Goal: Information Seeking & Learning: Learn about a topic

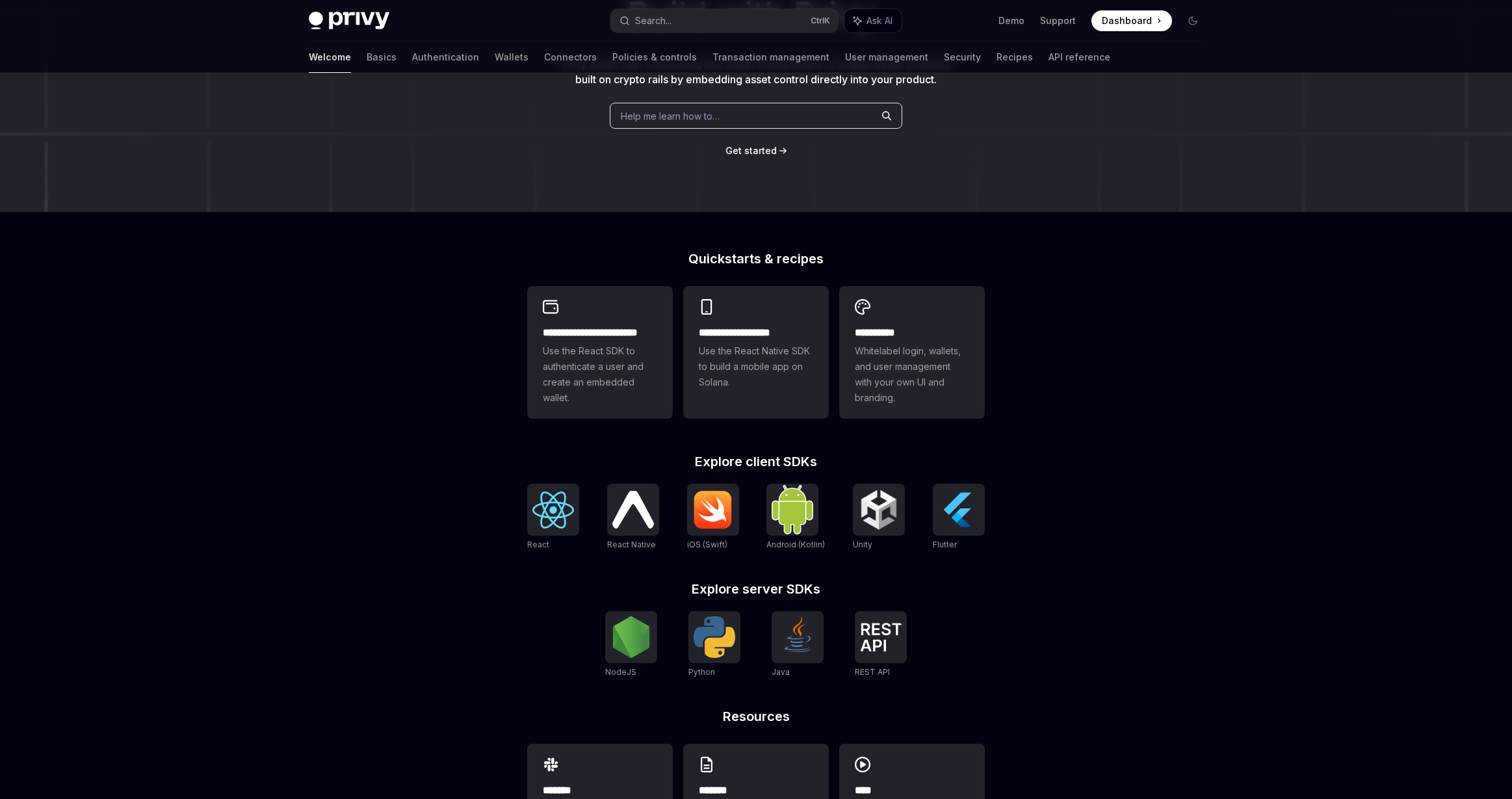
scroll to position [105, 0]
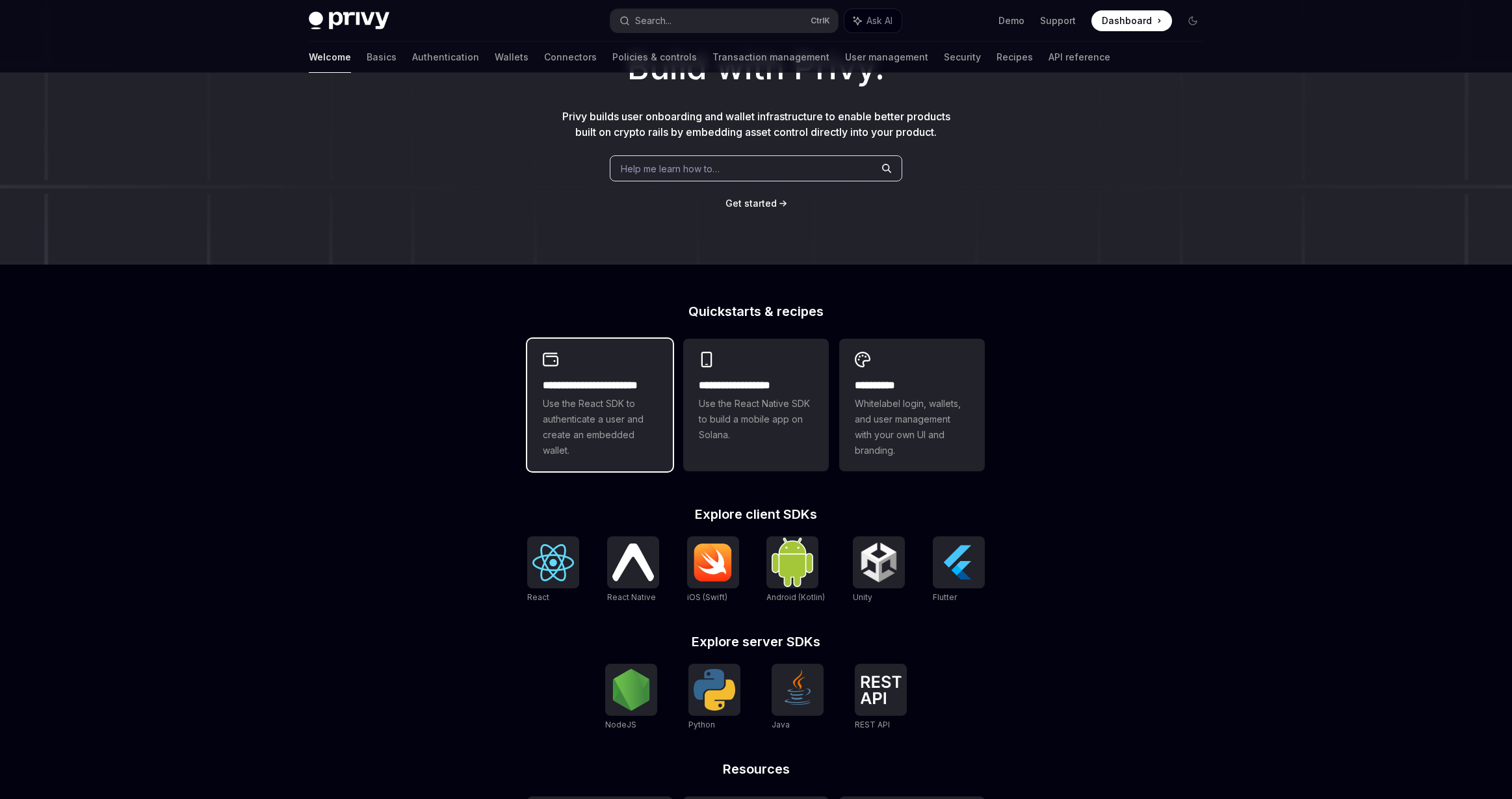
click at [619, 405] on span "Use the React SDK to authenticate a user and create an embedded wallet." at bounding box center [600, 427] width 115 height 62
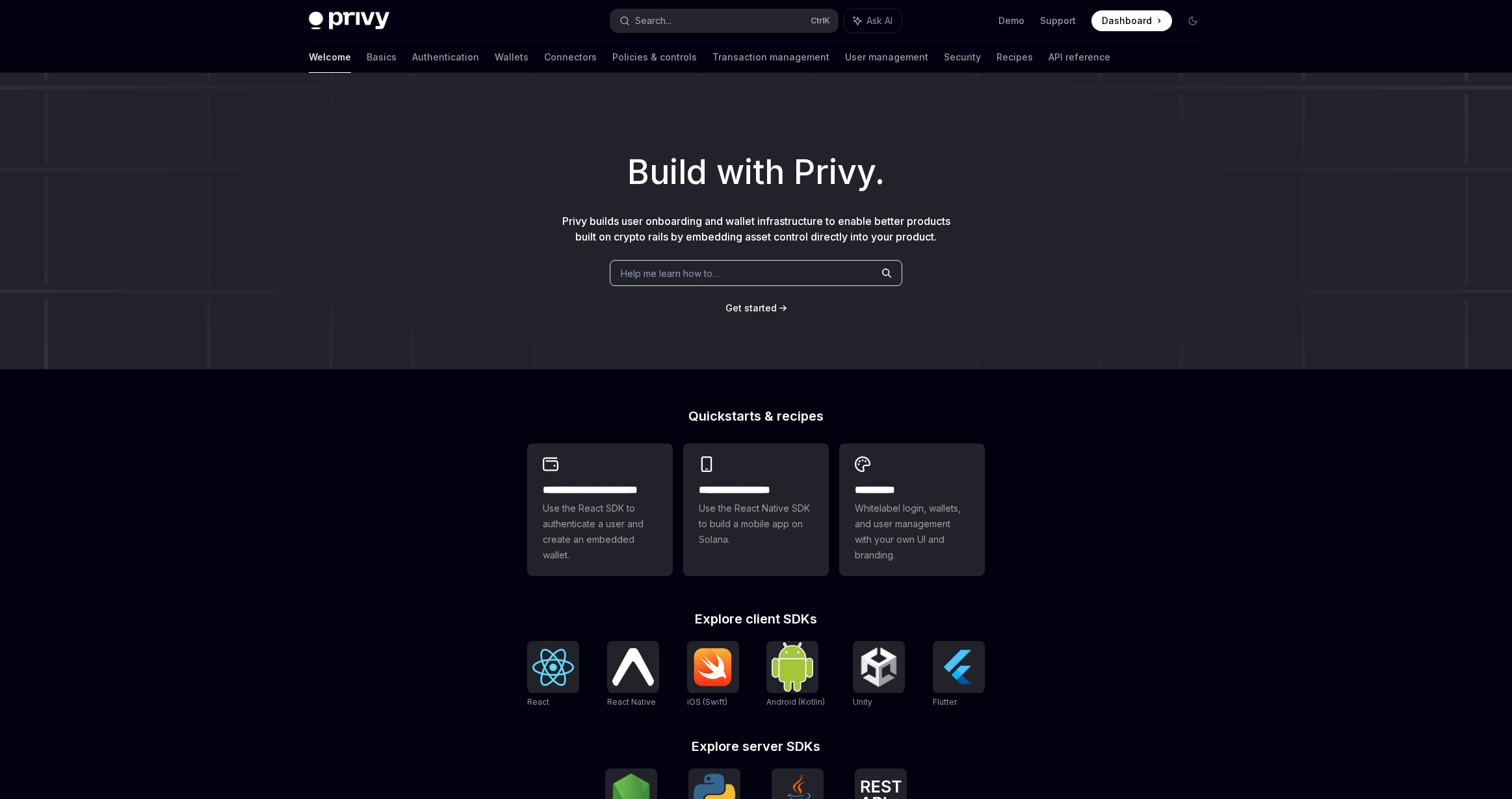
scroll to position [105, 0]
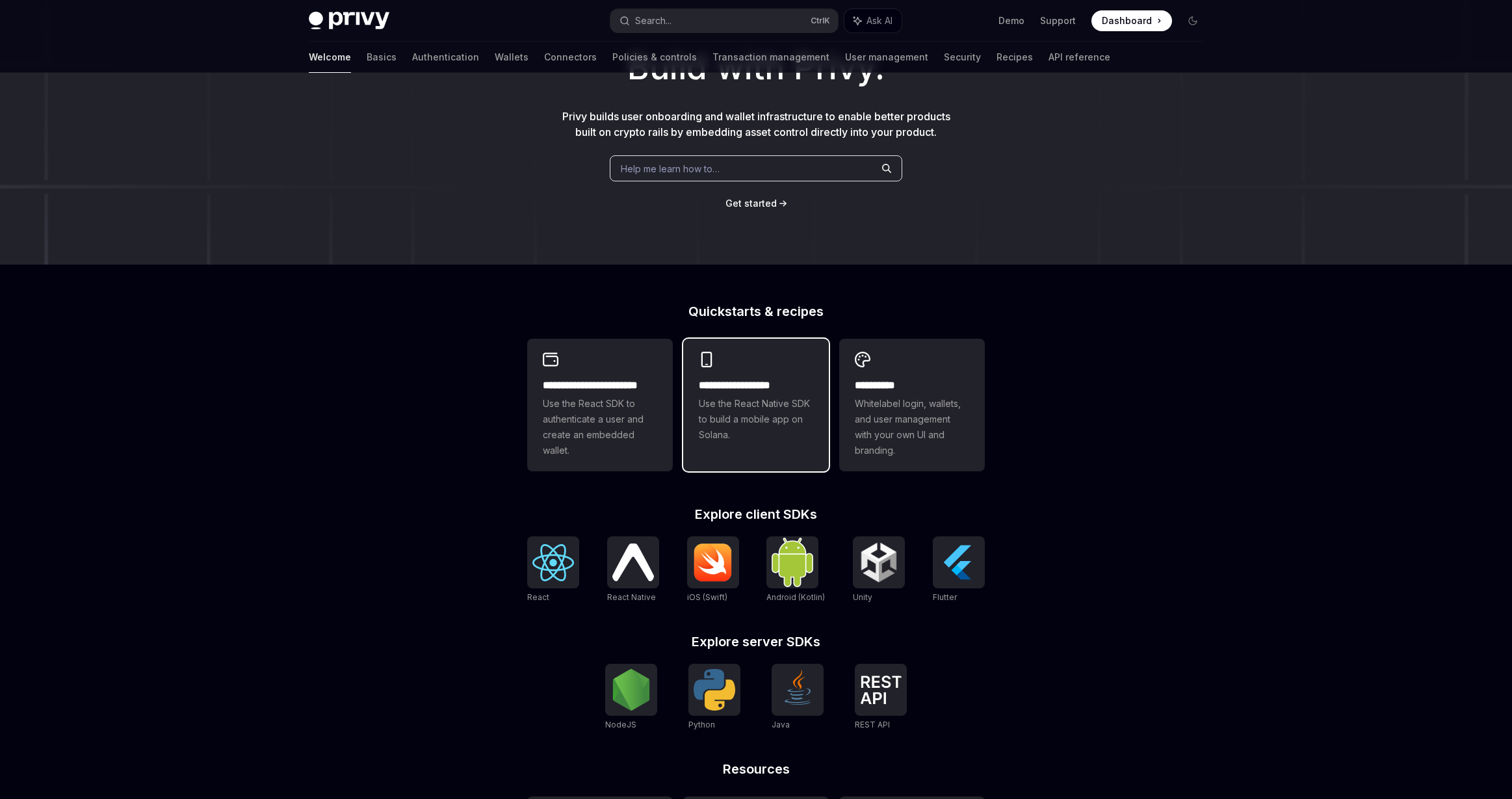
click at [772, 383] on h2 "**********" at bounding box center [756, 385] width 115 height 16
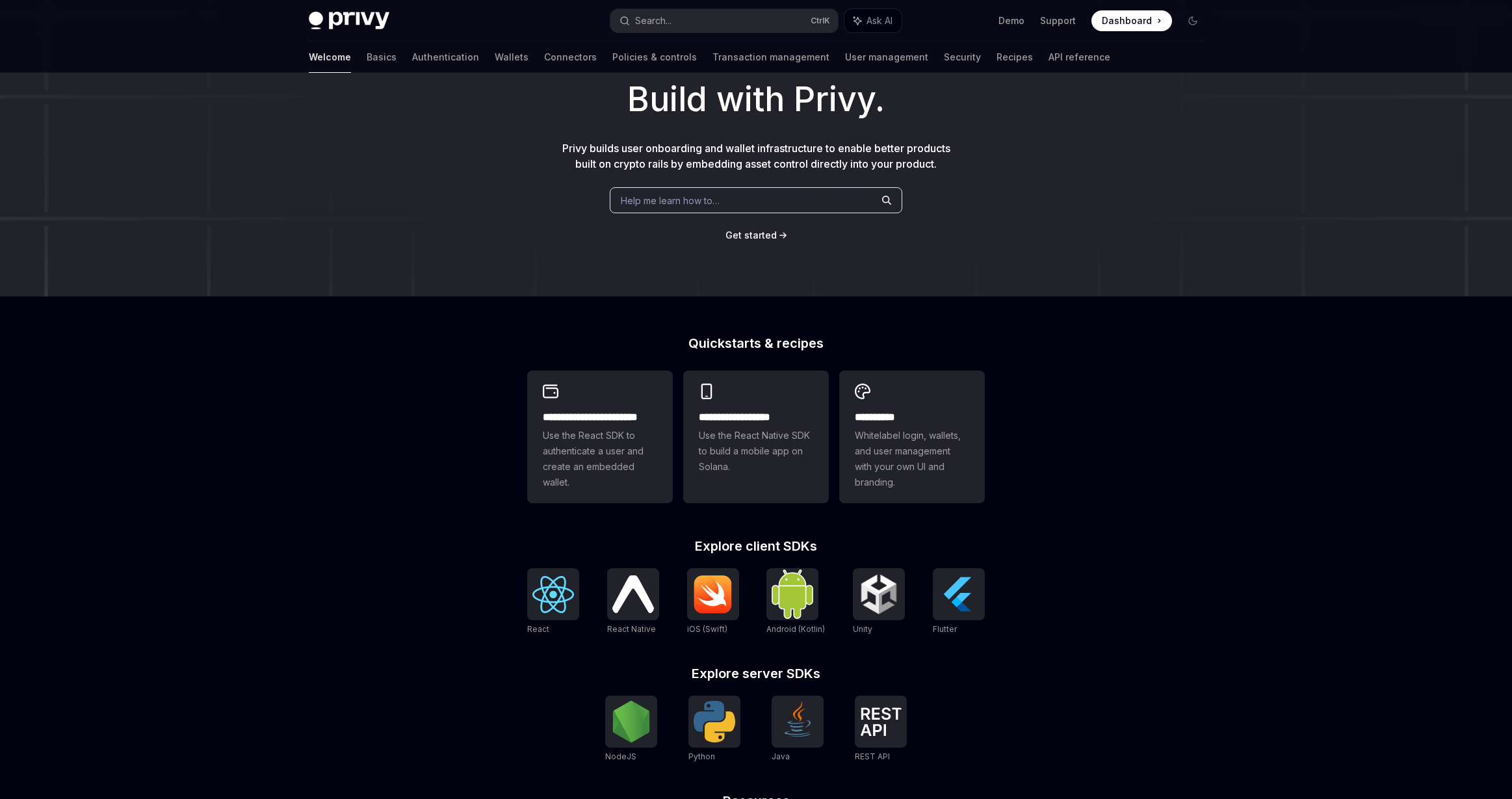
scroll to position [105, 0]
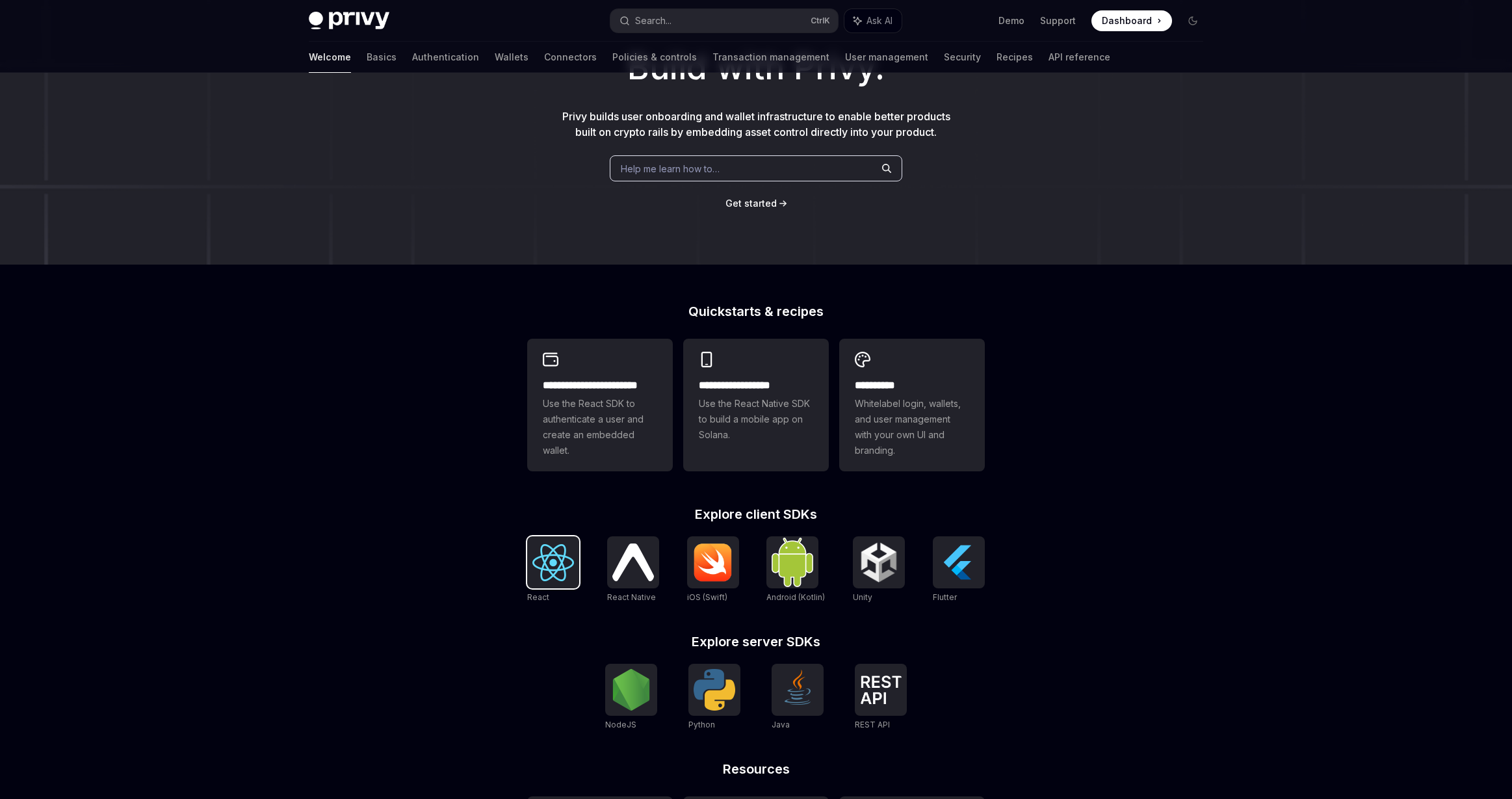
click at [541, 560] on img at bounding box center [553, 562] width 42 height 37
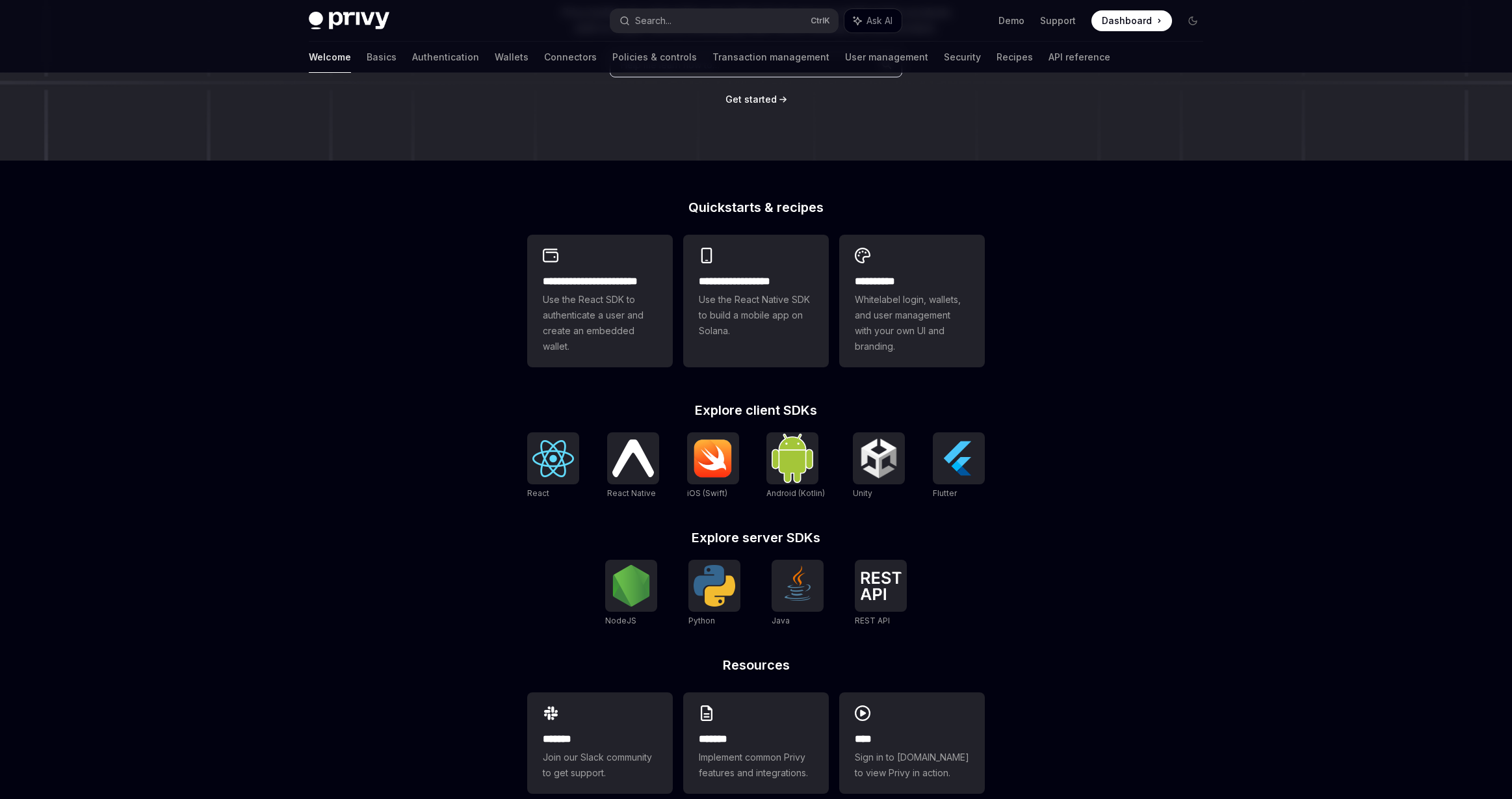
scroll to position [235, 0]
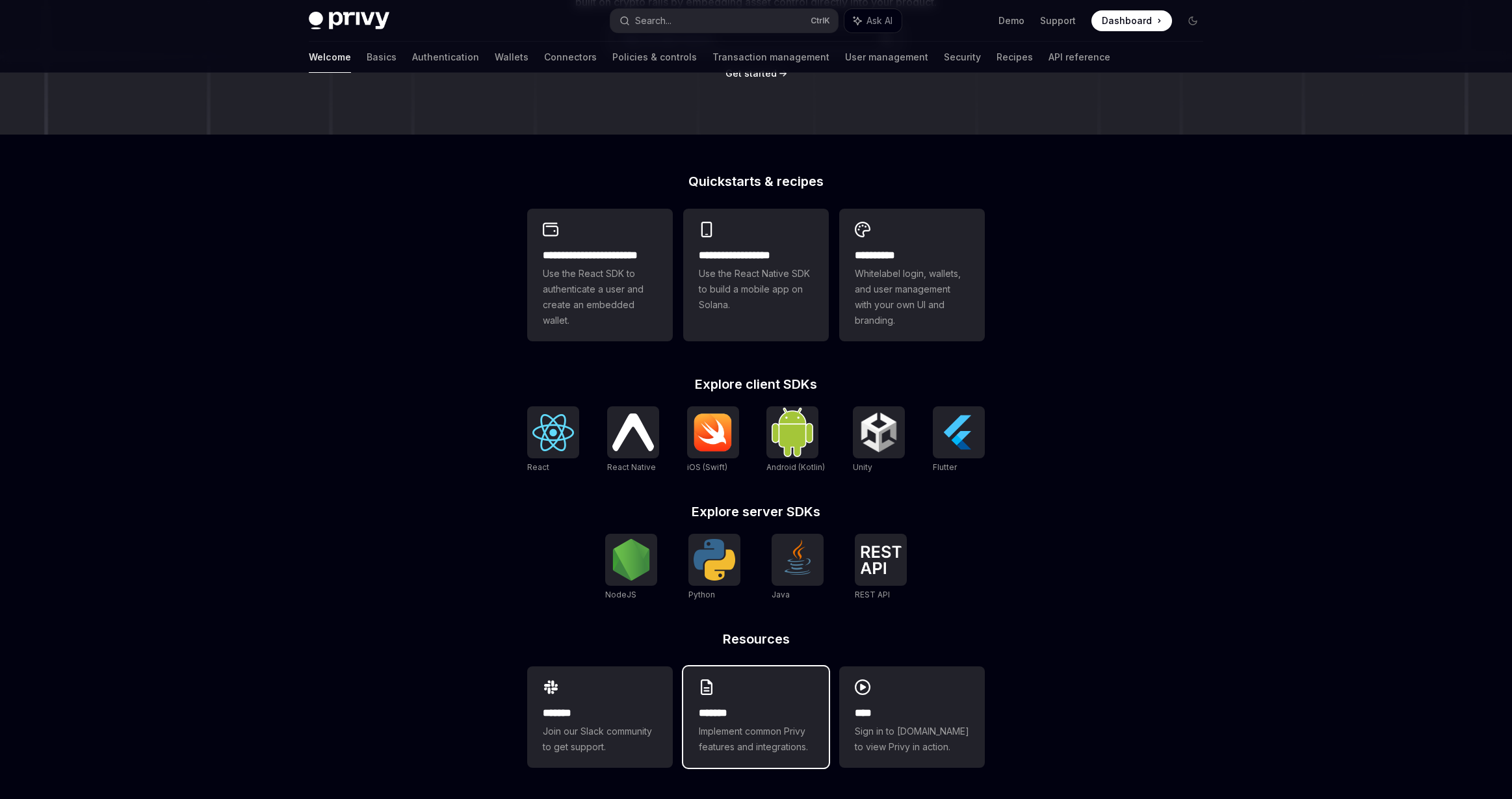
click at [742, 693] on div "******* Implement common Privy features and integrations." at bounding box center [756, 716] width 146 height 101
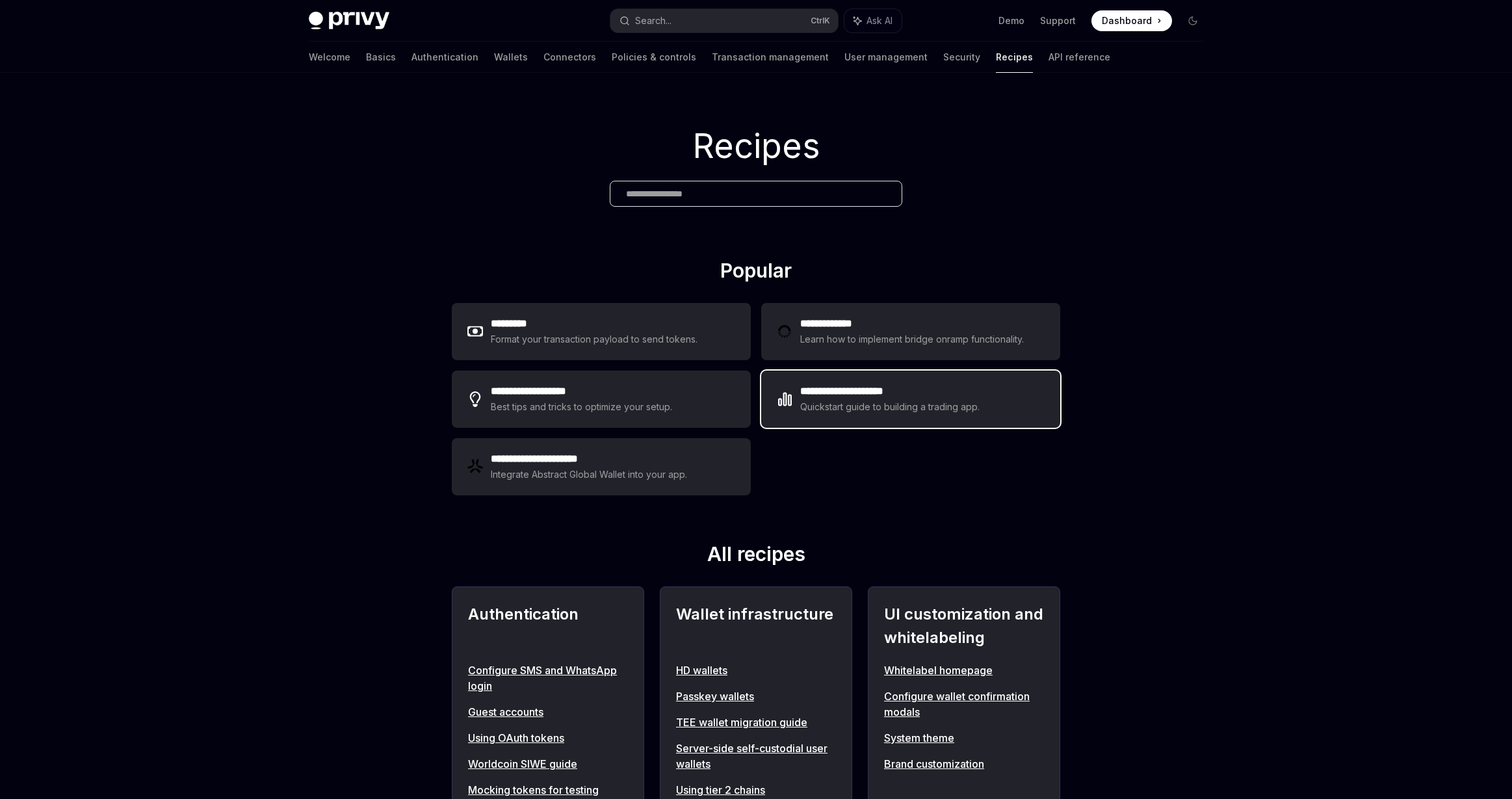
click at [921, 405] on div "Quickstart guide to building a trading app." at bounding box center [890, 406] width 180 height 16
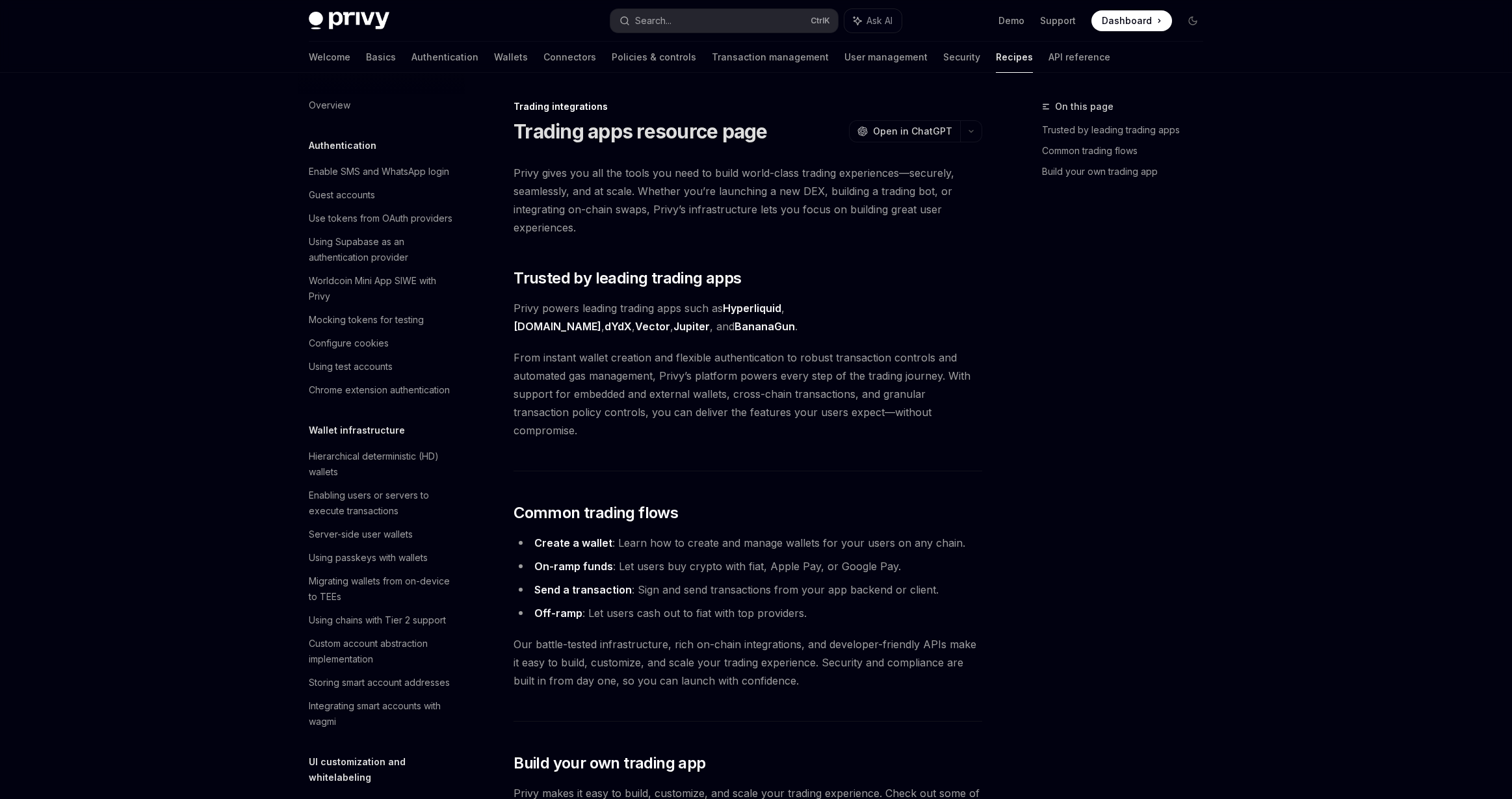
scroll to position [1132, 0]
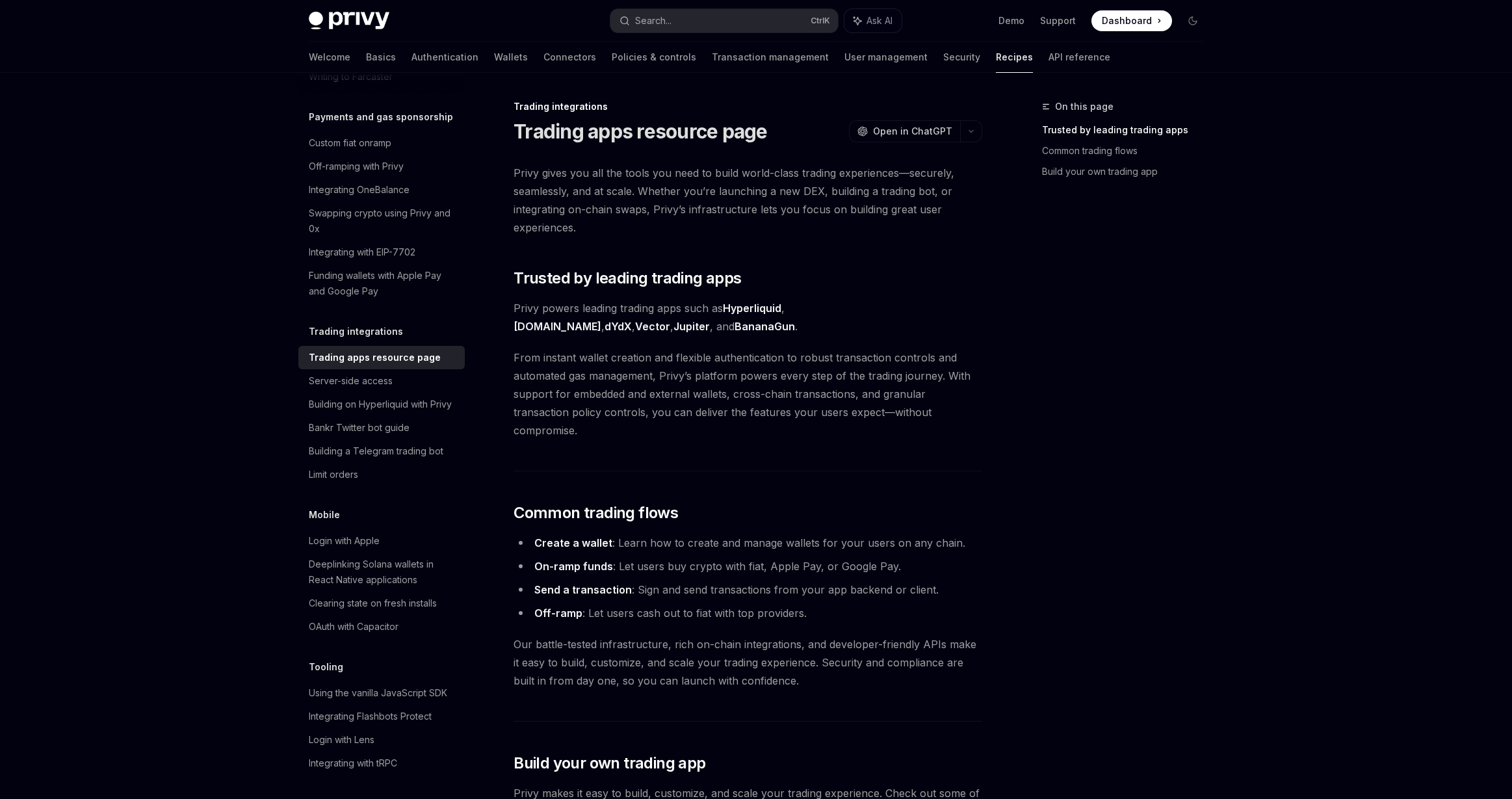
click at [674, 327] on span "Privy powers leading trading apps such as Hyperliquid , pump.fun , dYdX , Vecto…" at bounding box center [747, 317] width 468 height 36
drag, startPoint x: 648, startPoint y: 568, endPoint x: 940, endPoint y: 575, distance: 292.1
click at [940, 580] on li "Send a transaction : Sign and send transactions from your app backend or client." at bounding box center [747, 590] width 468 height 18
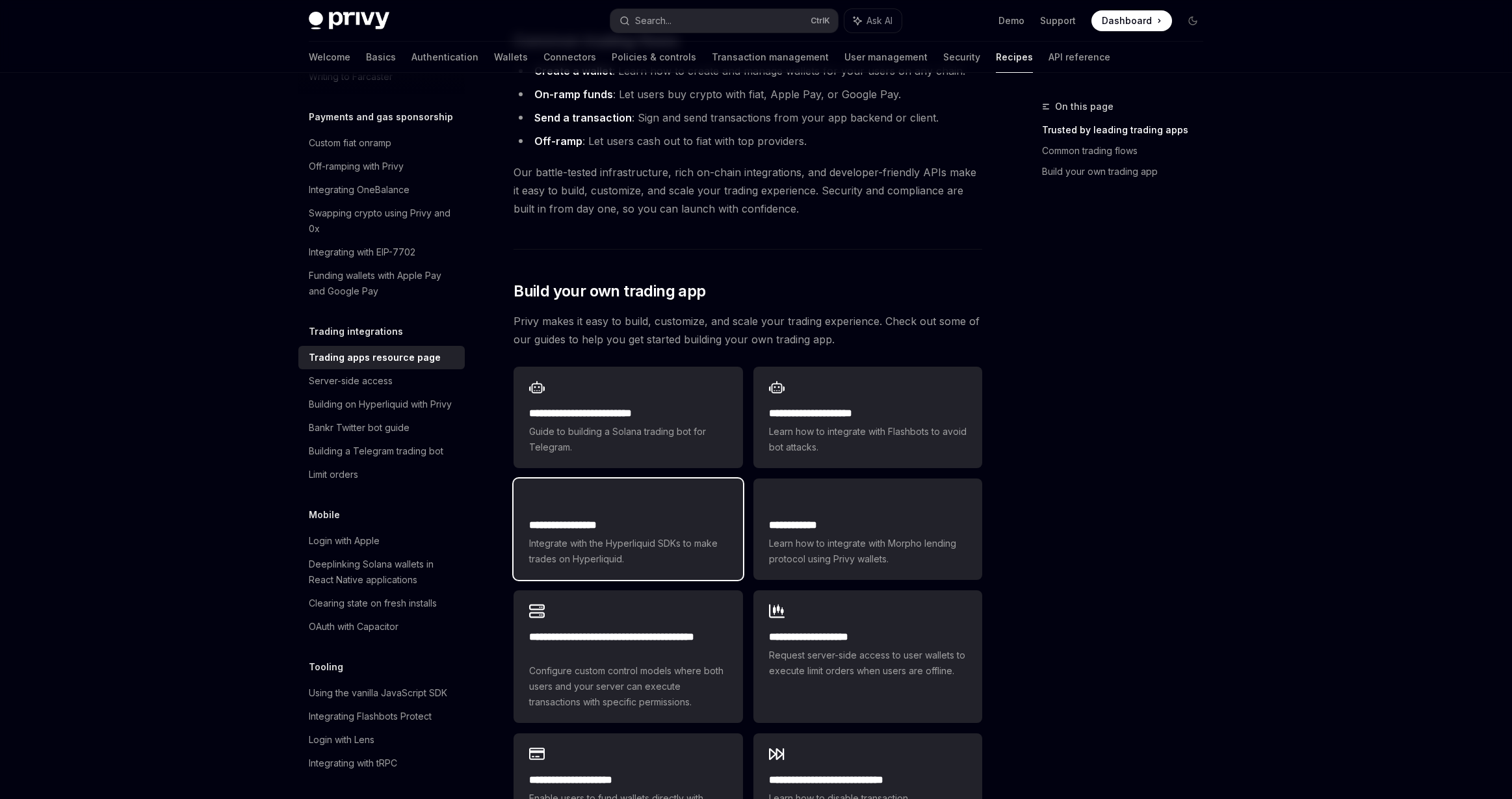
scroll to position [520, 0]
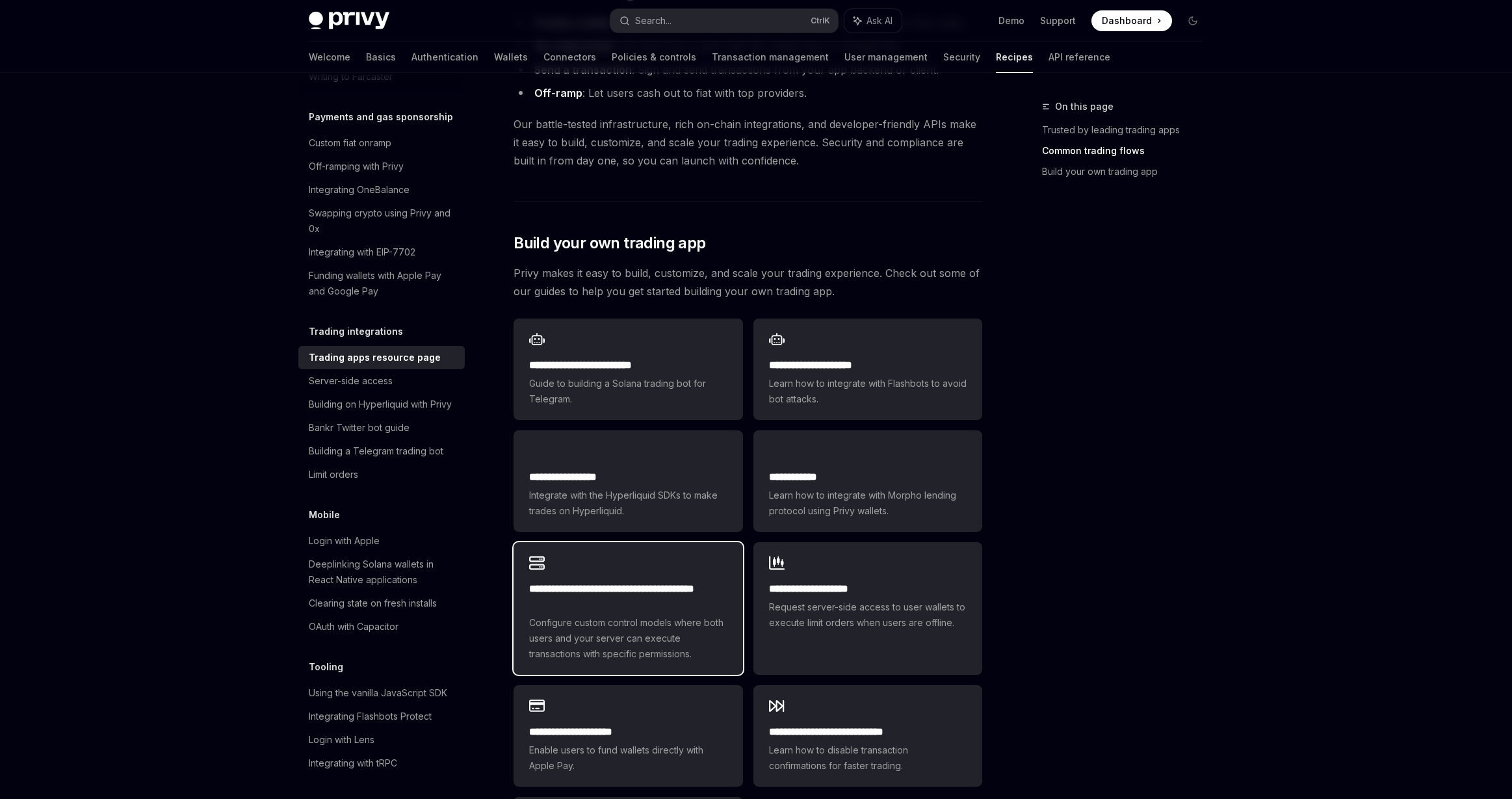
click at [633, 615] on span "Configure custom control models where both users and your server can execute tr…" at bounding box center [628, 638] width 198 height 47
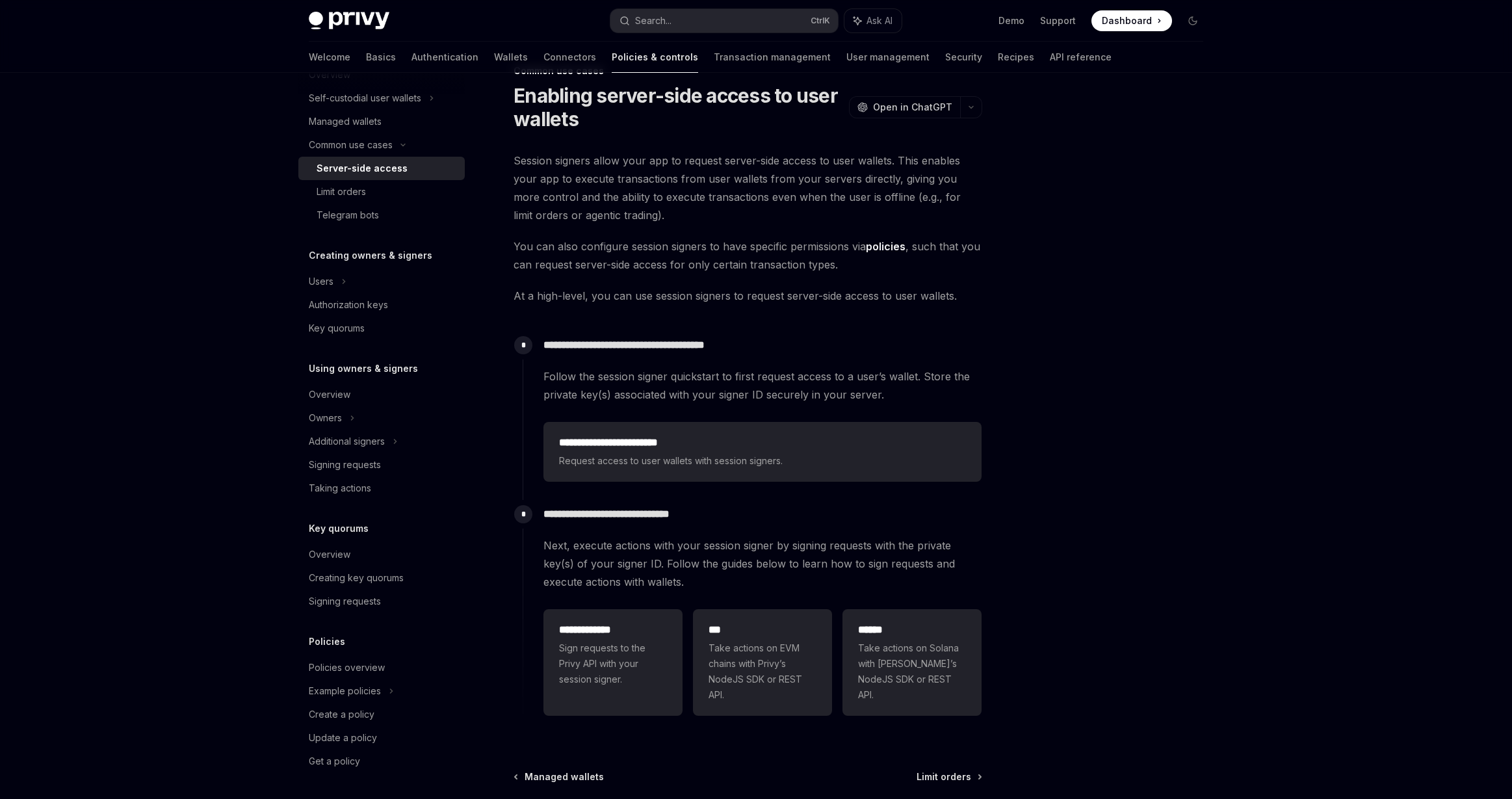
scroll to position [164, 0]
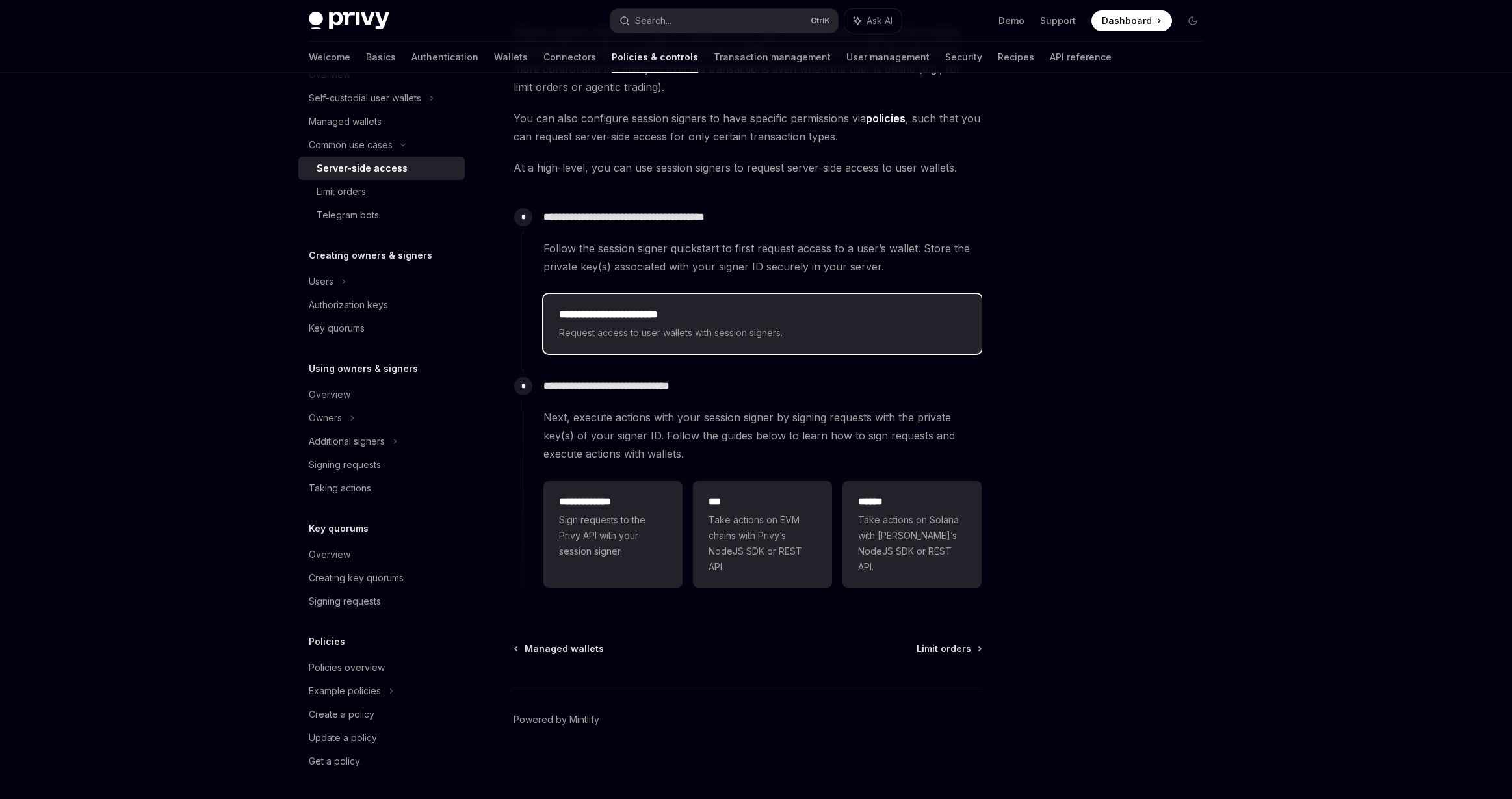
click at [715, 347] on div "**********" at bounding box center [762, 323] width 438 height 59
type textarea "*"
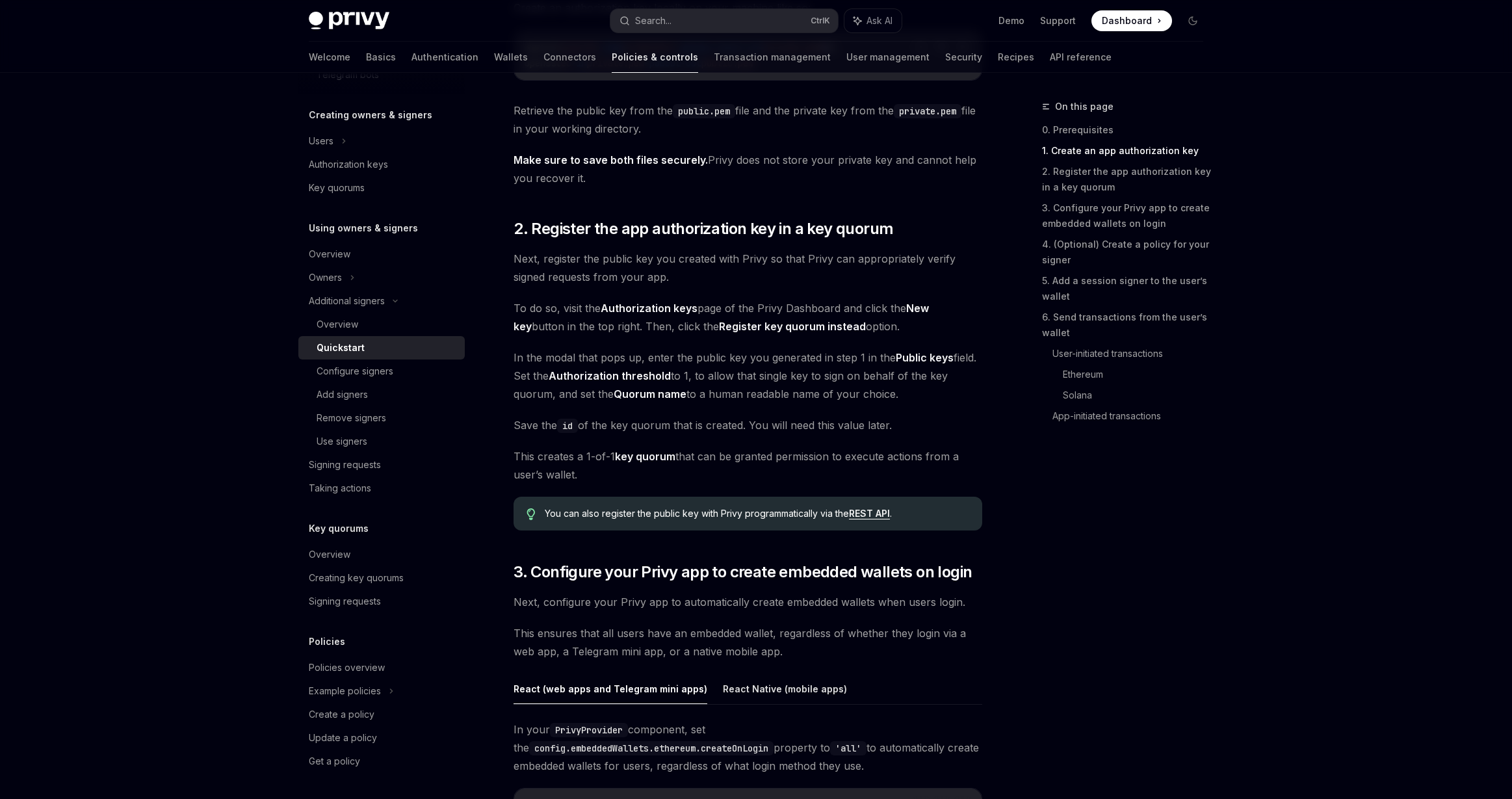
scroll to position [845, 0]
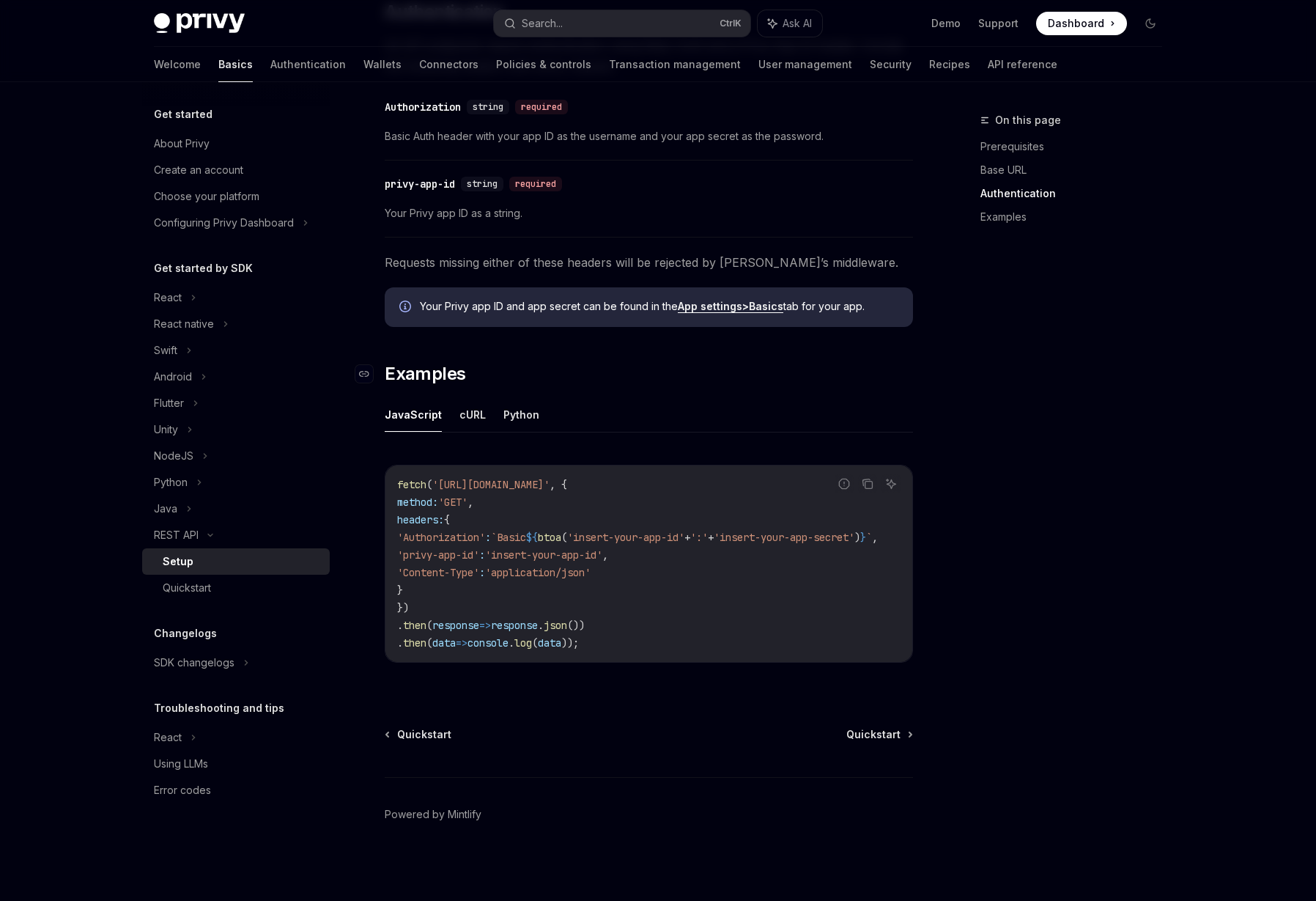
scroll to position [494, 0]
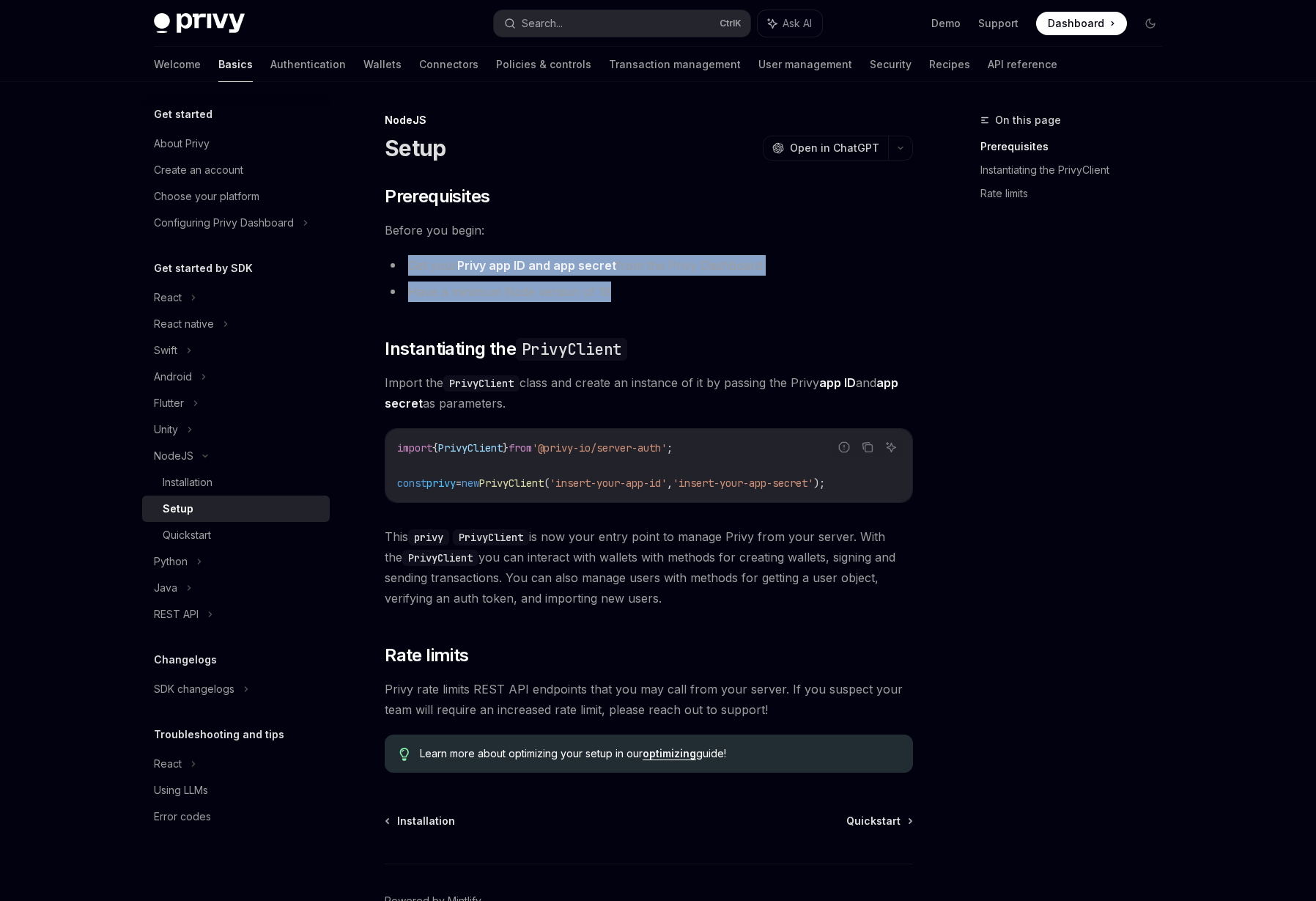
drag, startPoint x: 548, startPoint y: 219, endPoint x: 731, endPoint y: 296, distance: 198.5
click at [731, 296] on div "​ Prerequisites Before you begin: Get your Privy app ID and app secret from the…" at bounding box center [648, 479] width 528 height 587
click at [731, 296] on li "Have a minimum Node version of 18" at bounding box center [648, 292] width 528 height 21
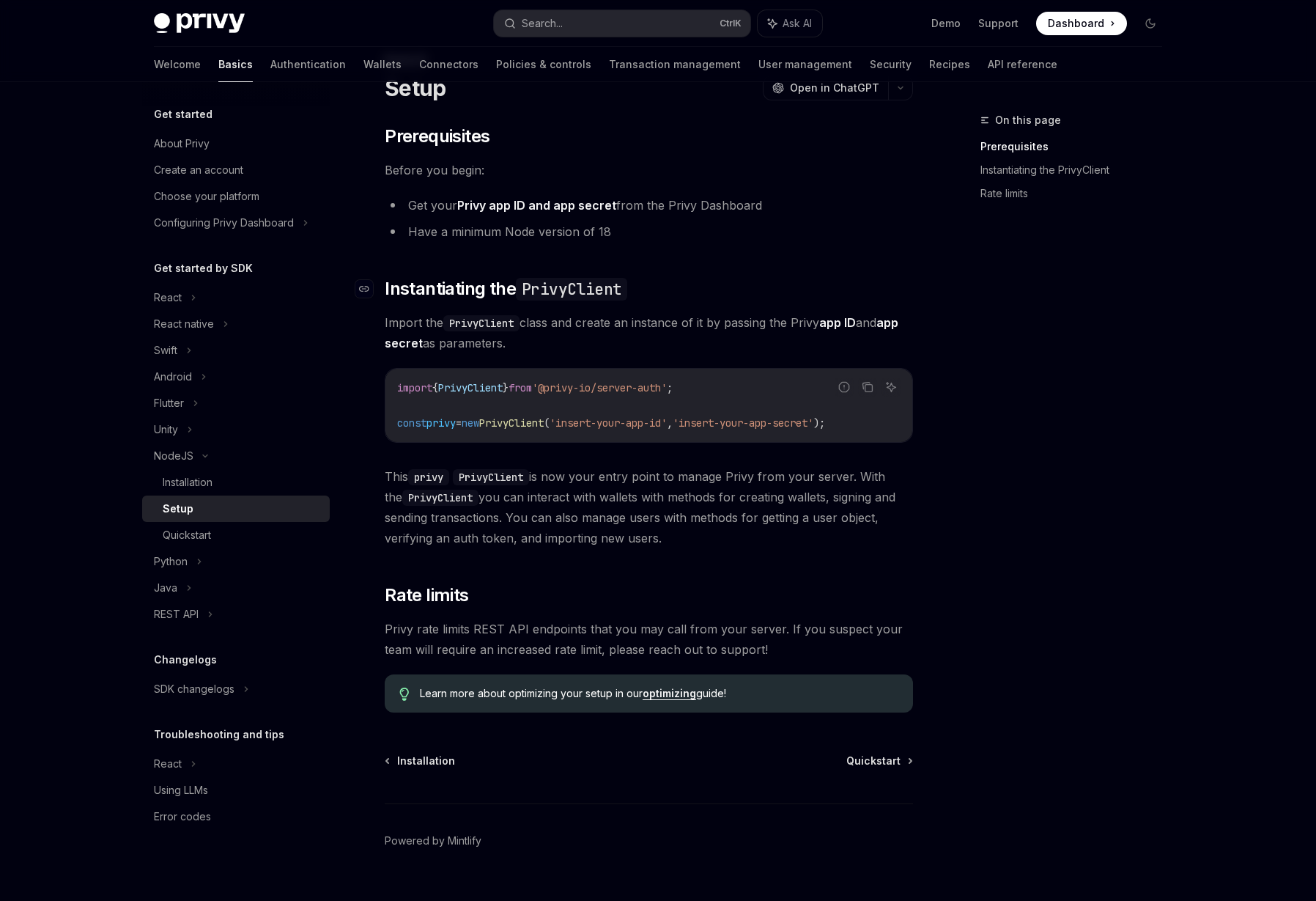
scroll to position [90, 0]
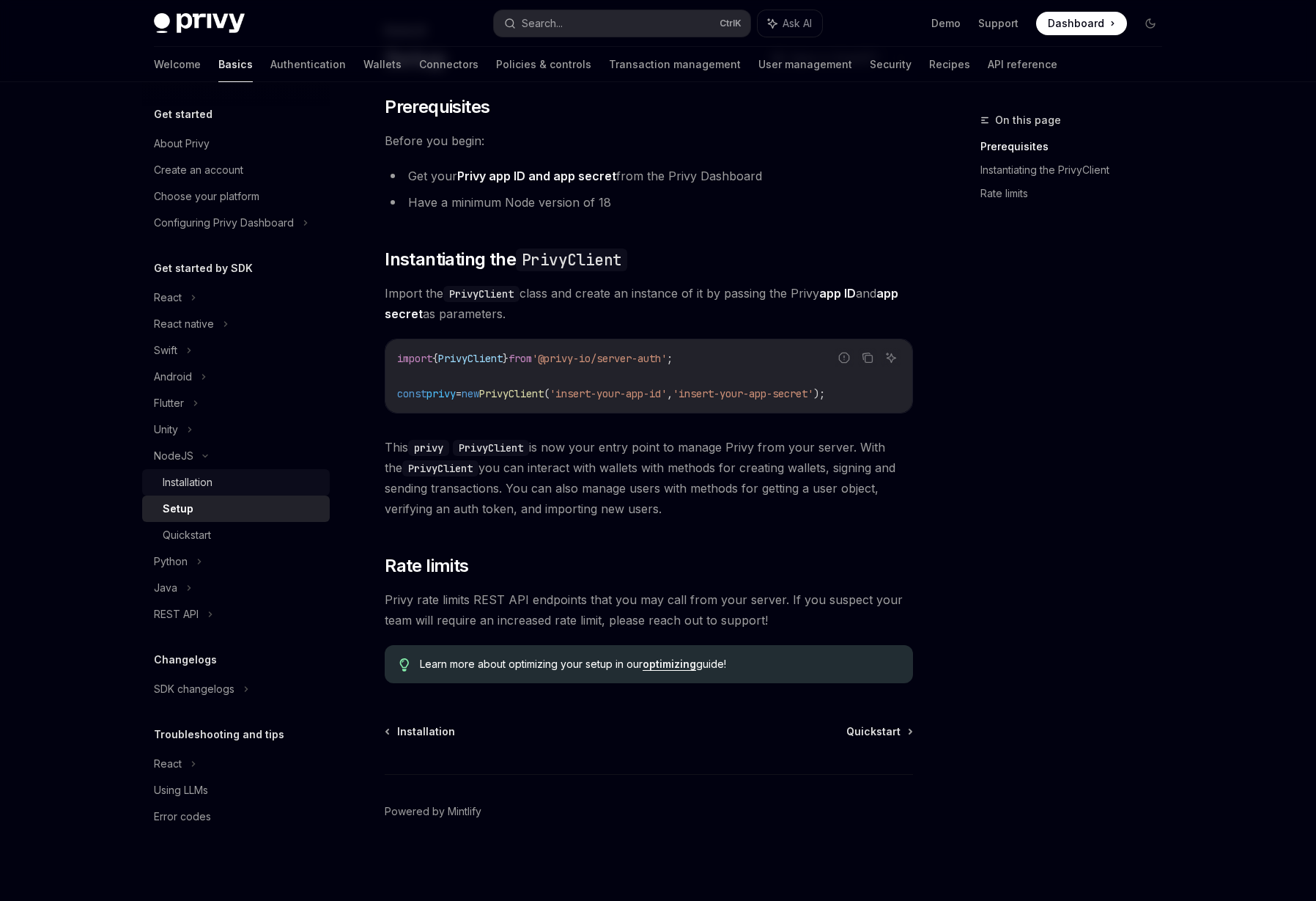
click at [230, 486] on div "Installation" at bounding box center [242, 482] width 159 height 18
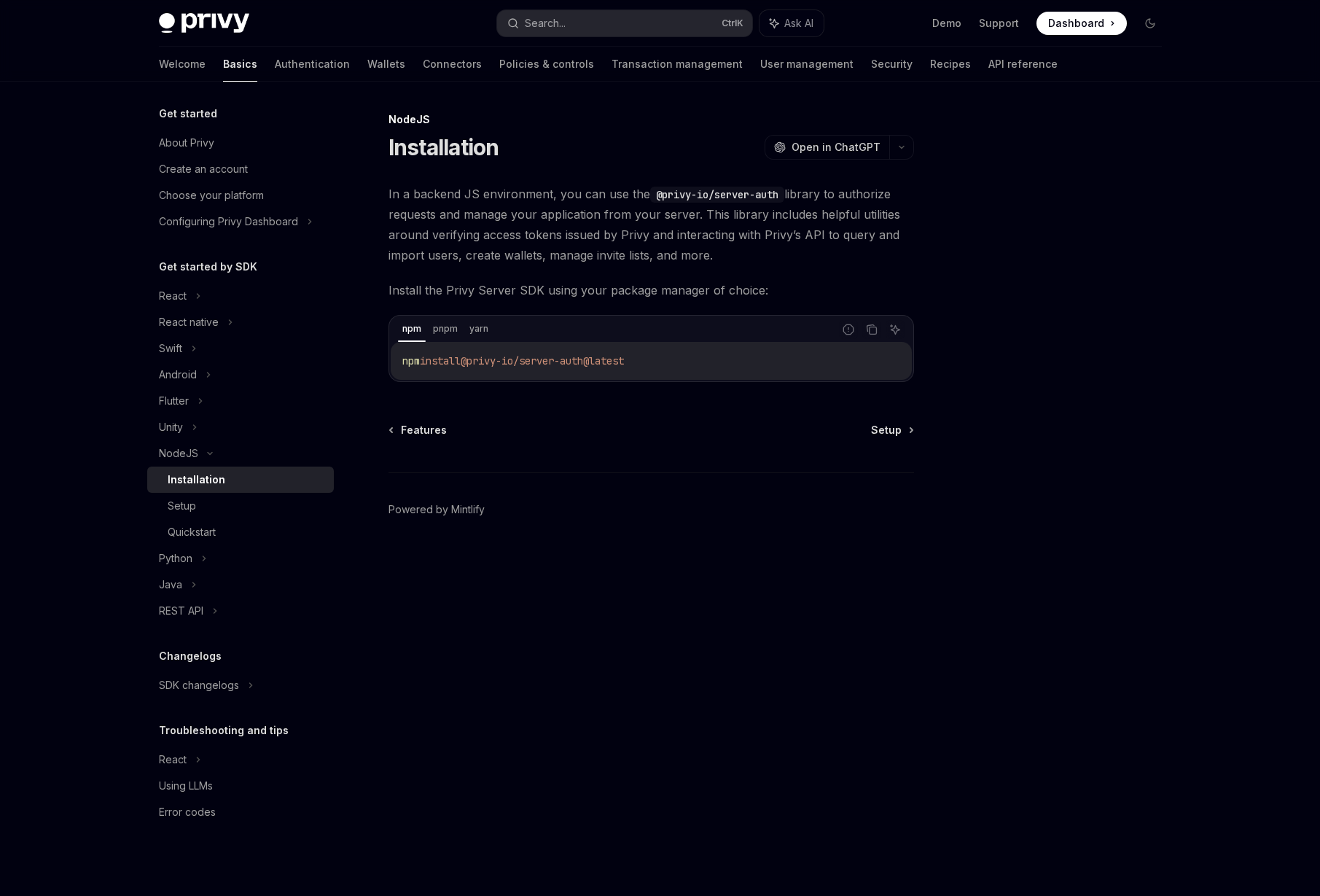
click at [477, 217] on span "In a backend JS environment, you can use the @privy-io/server-auth library to a…" at bounding box center [651, 224] width 525 height 82
click at [183, 754] on div "React" at bounding box center [172, 759] width 27 height 18
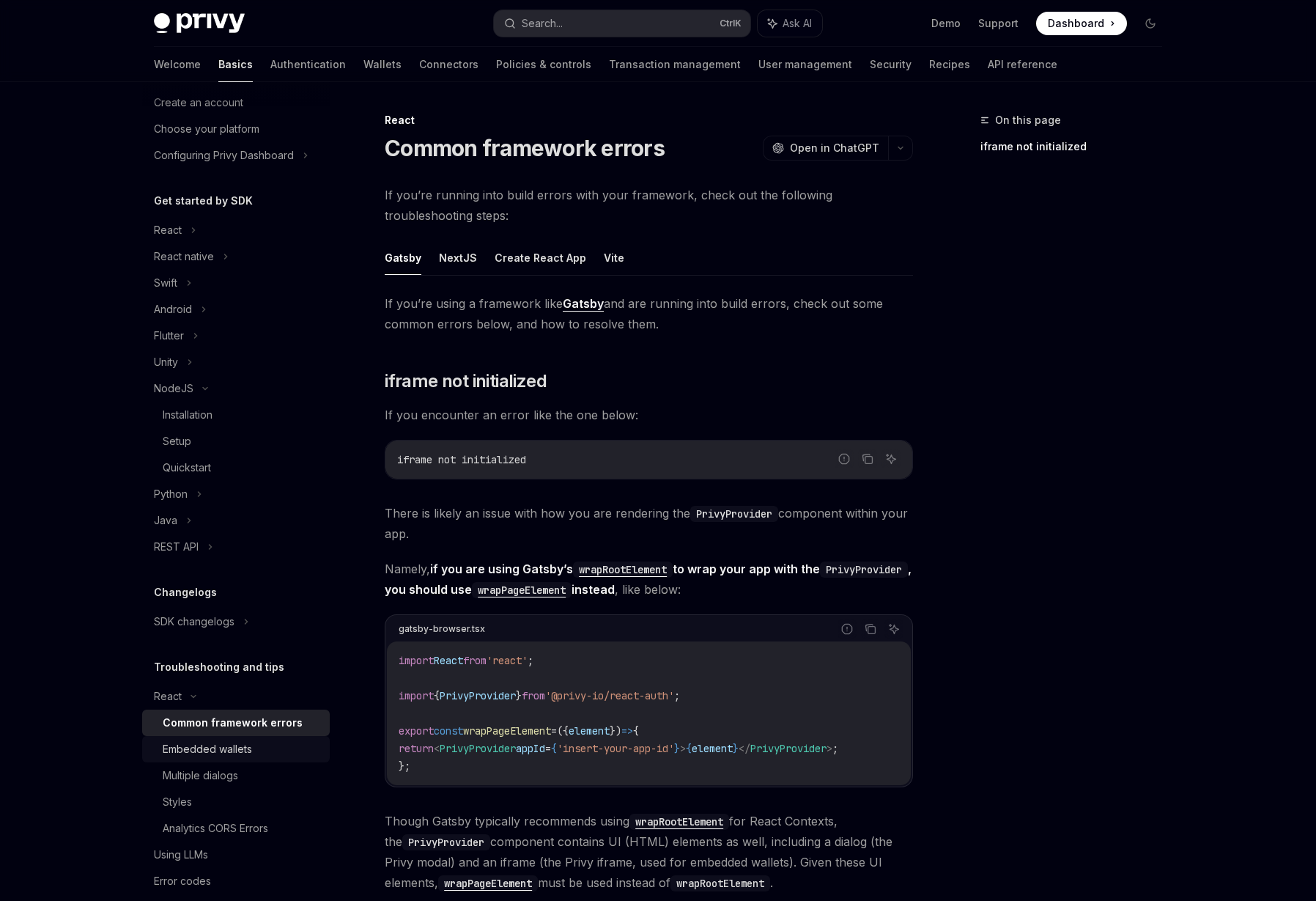
scroll to position [90, 0]
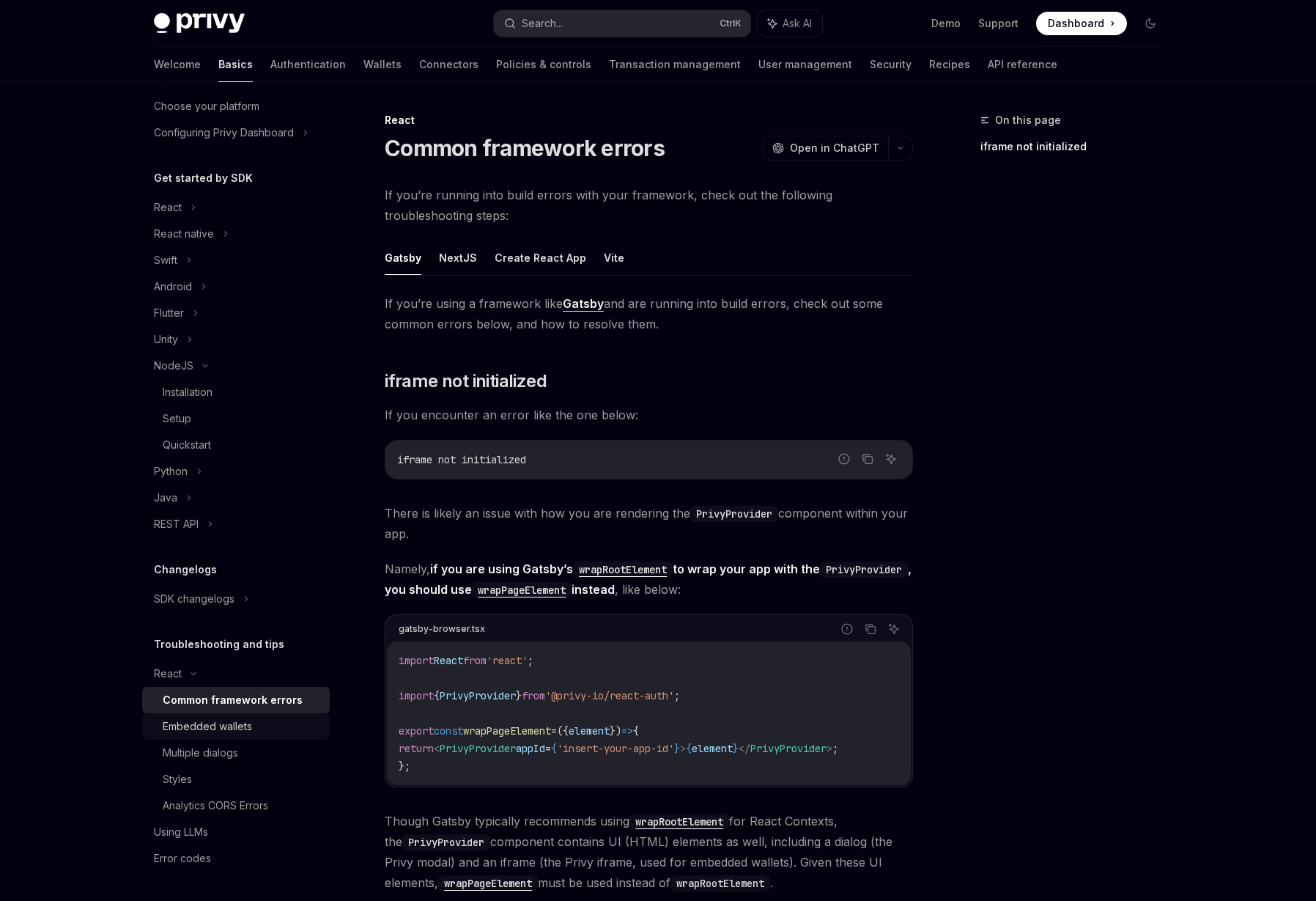
click at [257, 732] on div "Embedded wallets" at bounding box center [242, 726] width 159 height 18
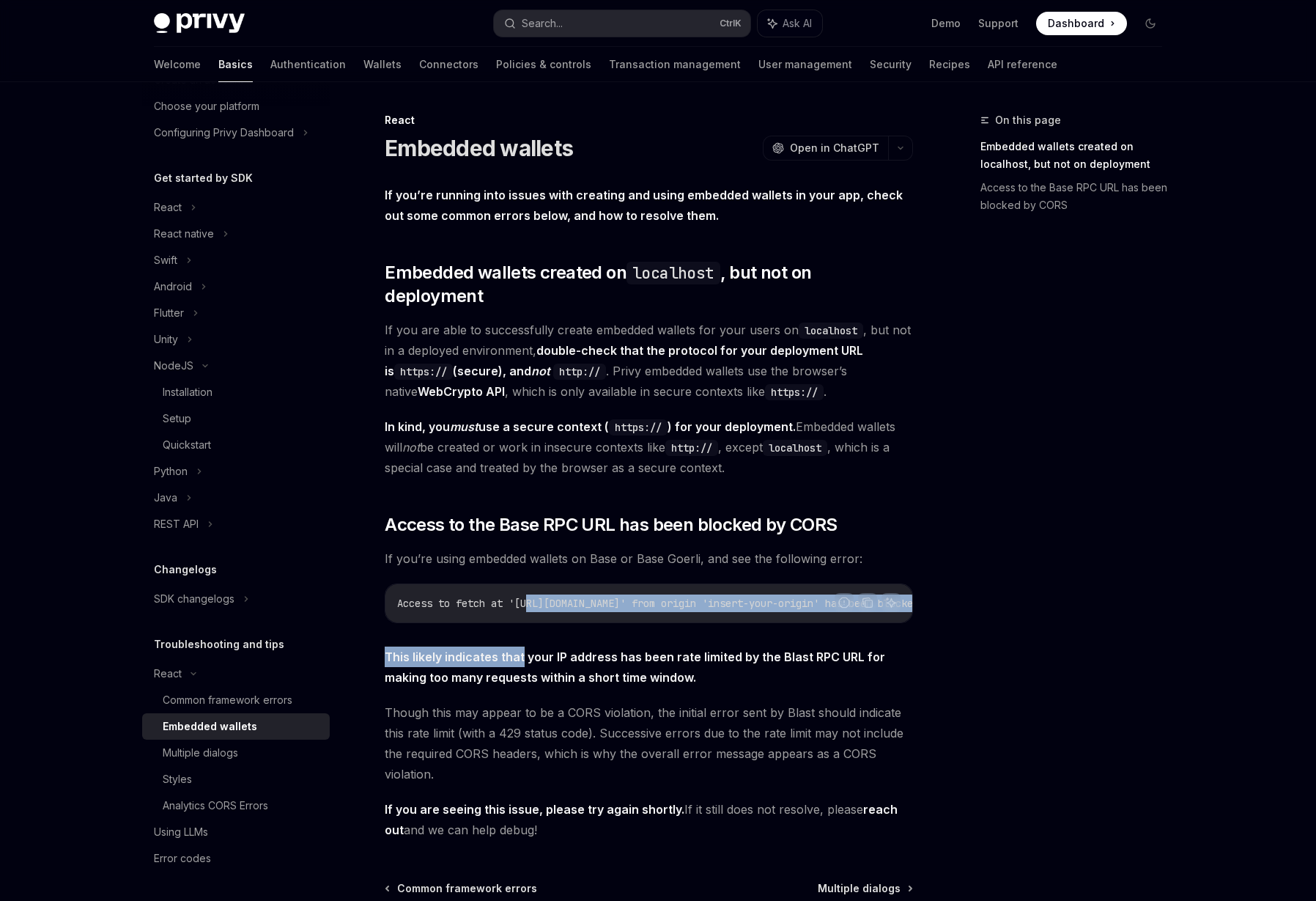
drag, startPoint x: 521, startPoint y: 606, endPoint x: 534, endPoint y: 604, distance: 13.2
click at [534, 604] on div "If you’re running into issues with creating and using embedded wallets in your …" at bounding box center [648, 513] width 528 height 655
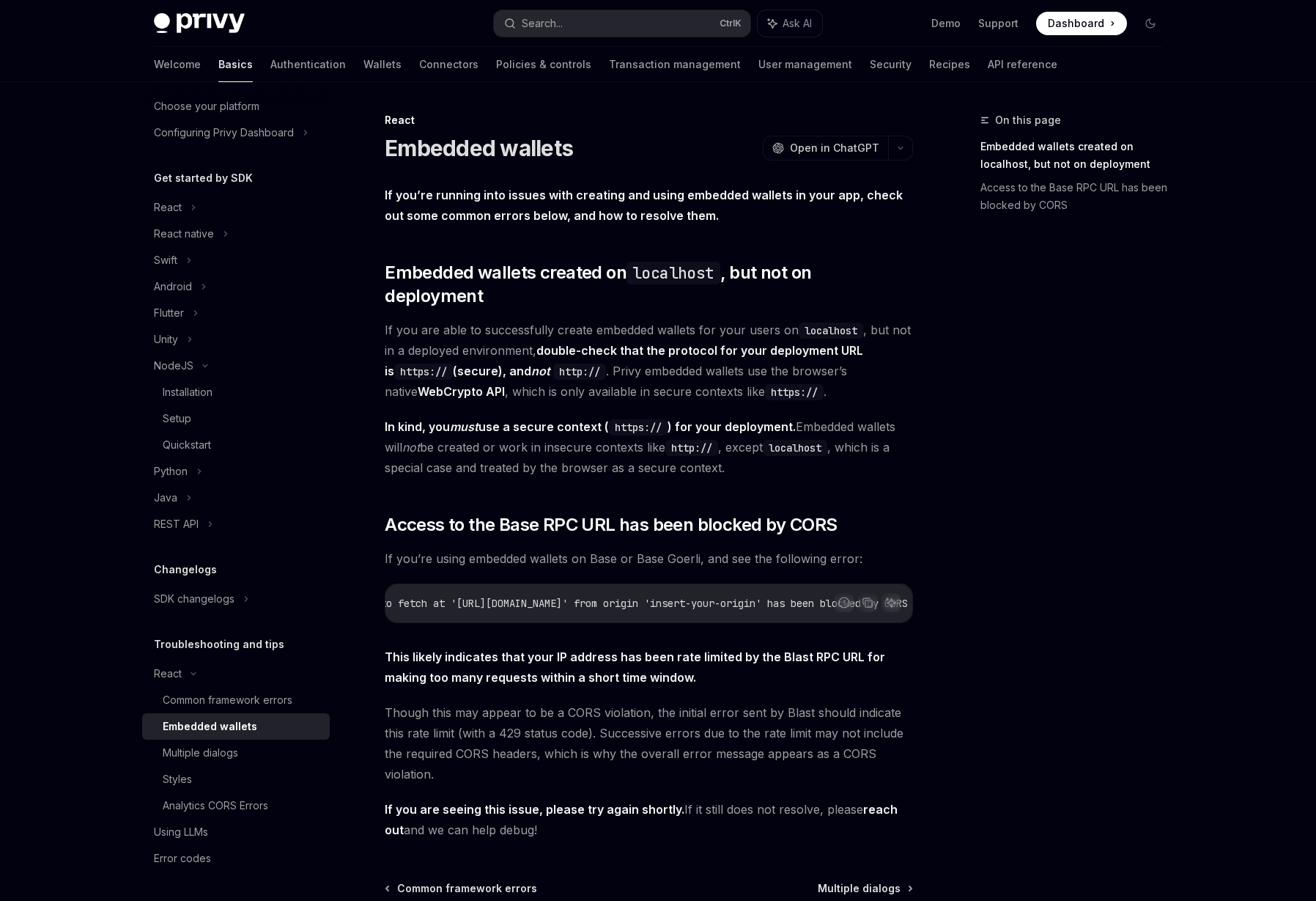
click at [595, 548] on span "If you’re using embedded wallets on Base or Base Goerli, and see the following …" at bounding box center [648, 558] width 528 height 21
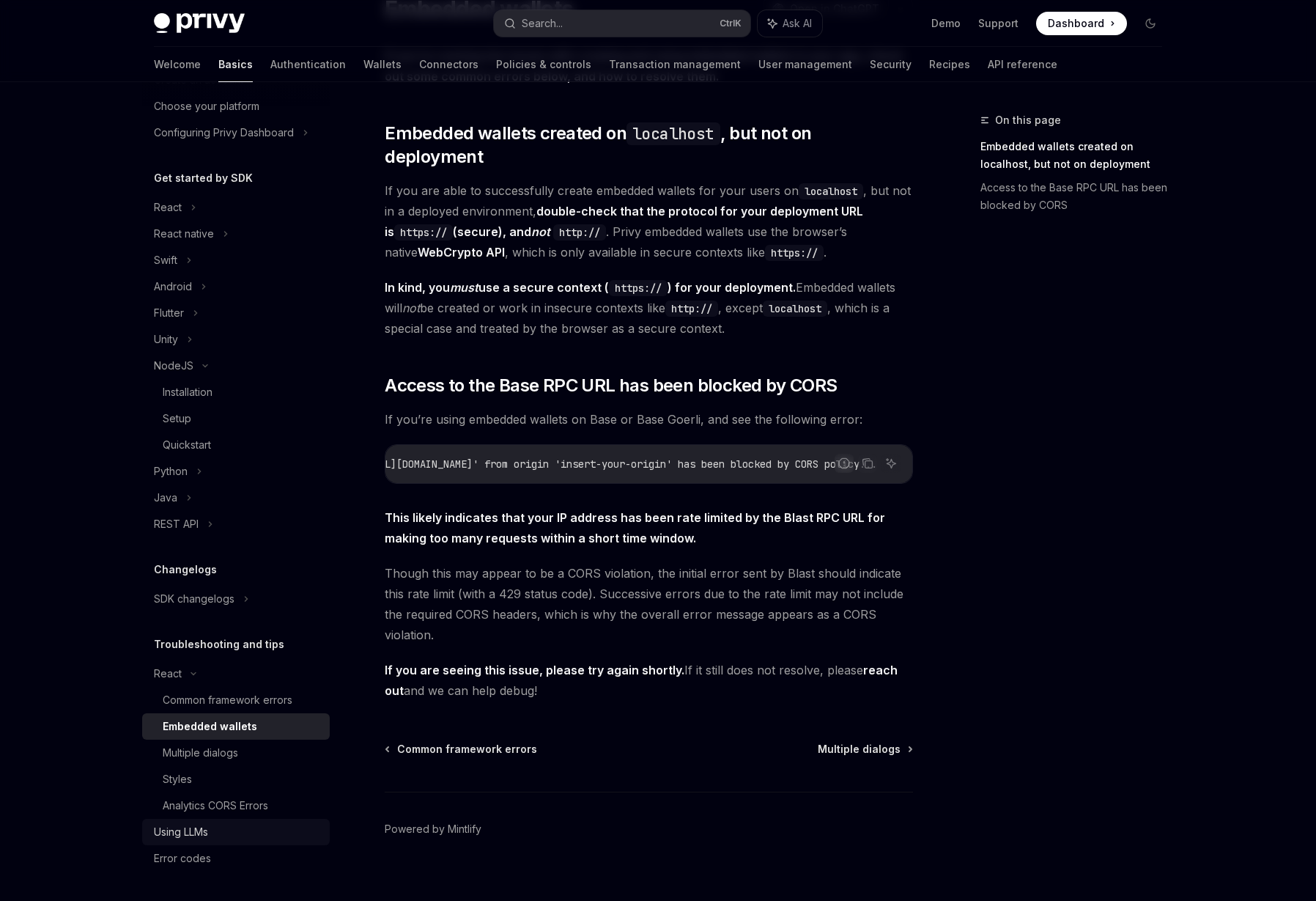
click at [252, 824] on div "Using LLMs" at bounding box center [237, 831] width 167 height 18
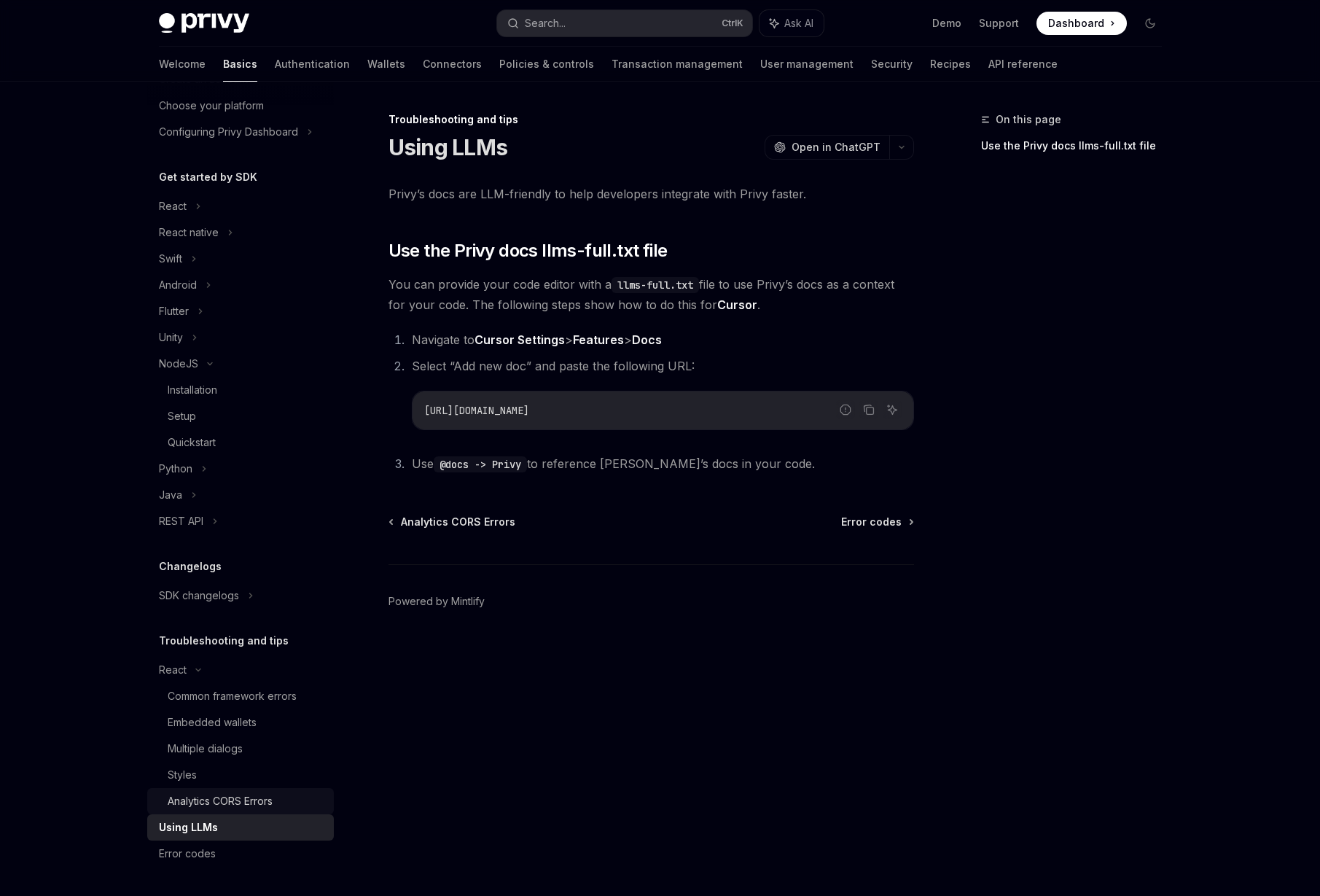
click at [259, 800] on div "Analytics CORS Errors" at bounding box center [220, 800] width 105 height 18
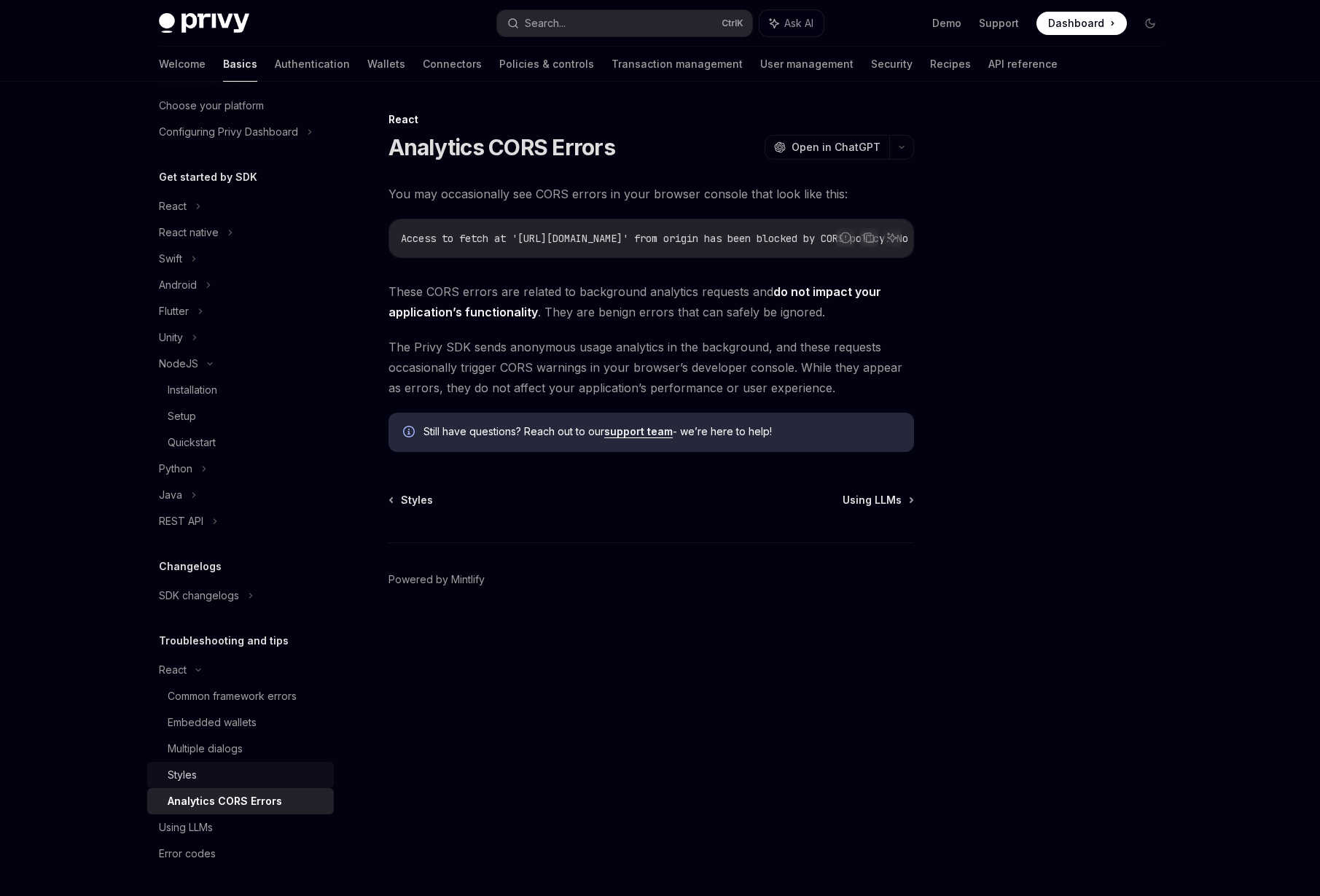
click at [269, 780] on div "Styles" at bounding box center [246, 775] width 158 height 18
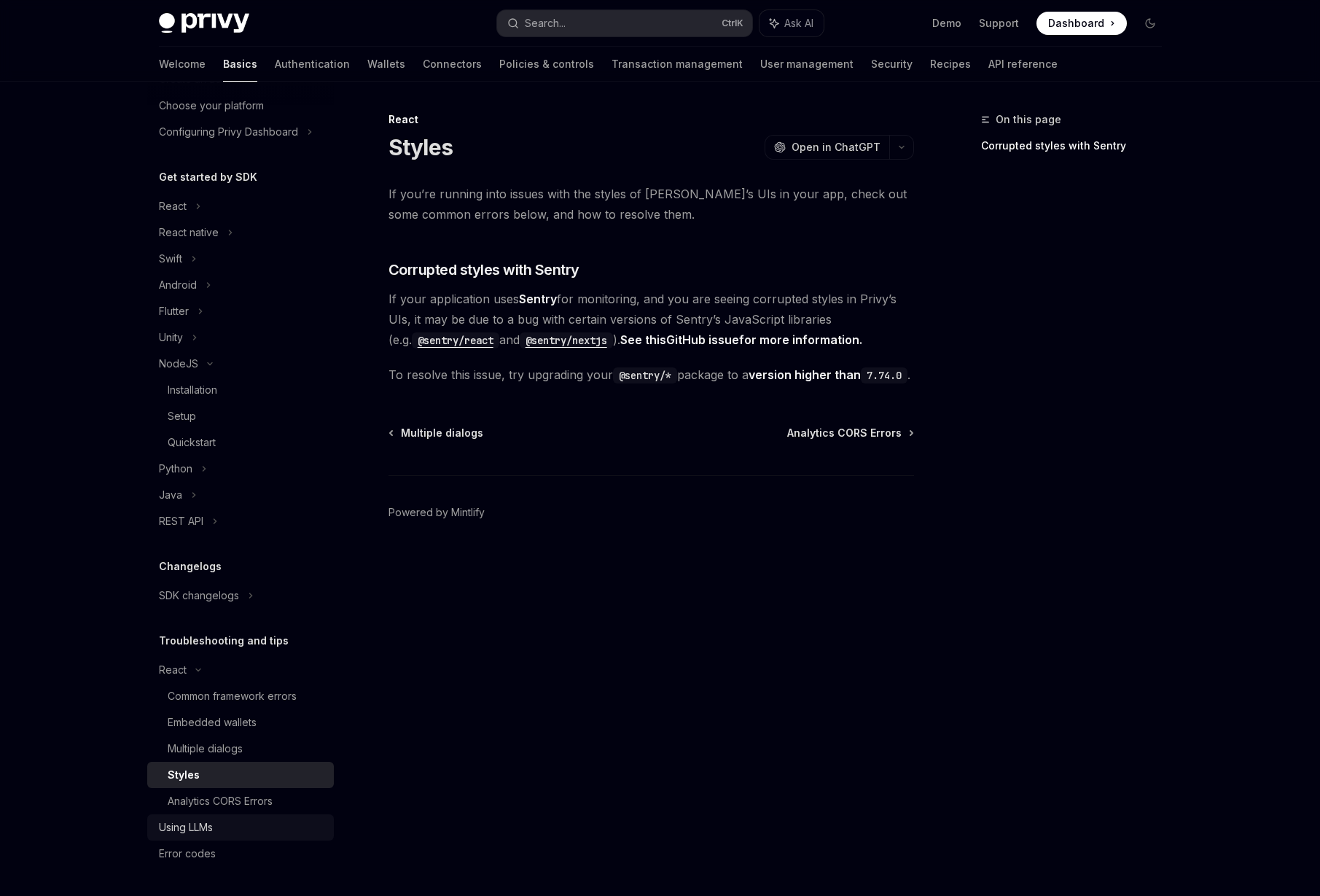
click at [252, 831] on div "Using LLMs" at bounding box center [241, 826] width 166 height 18
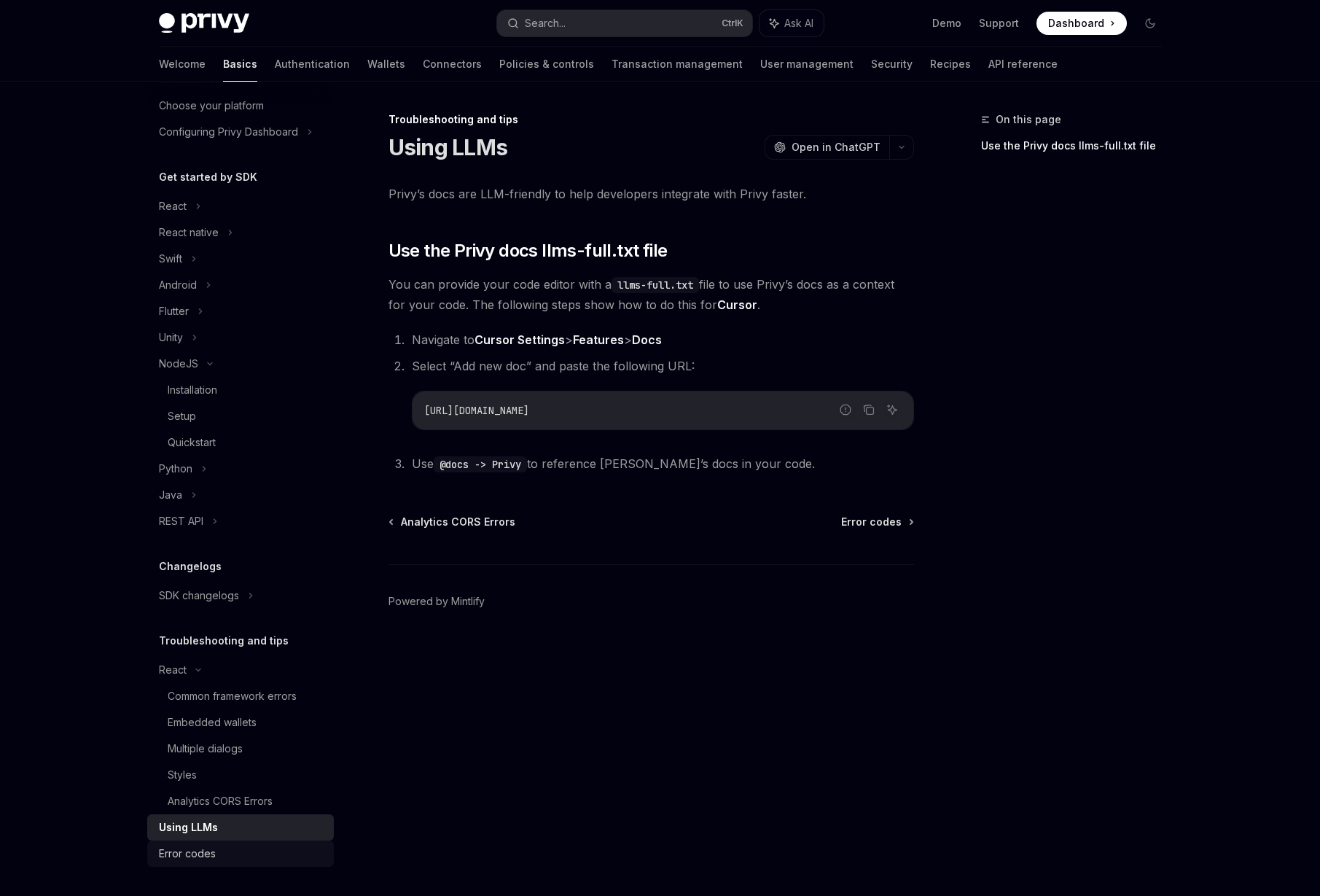
click at [249, 857] on div "Error codes" at bounding box center [241, 853] width 166 height 18
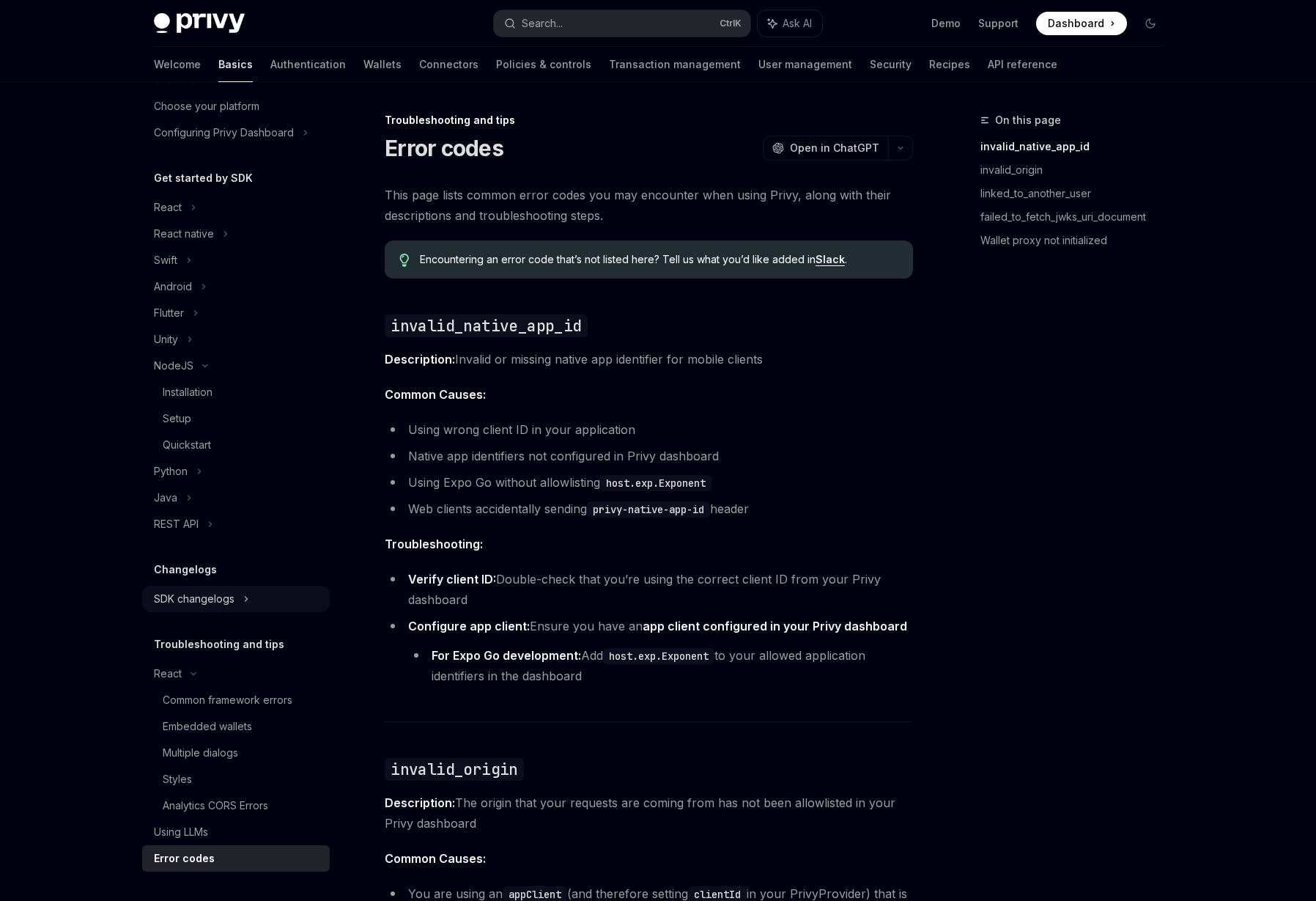
click at [266, 608] on div "SDK changelogs" at bounding box center [236, 599] width 188 height 26
type textarea "*"
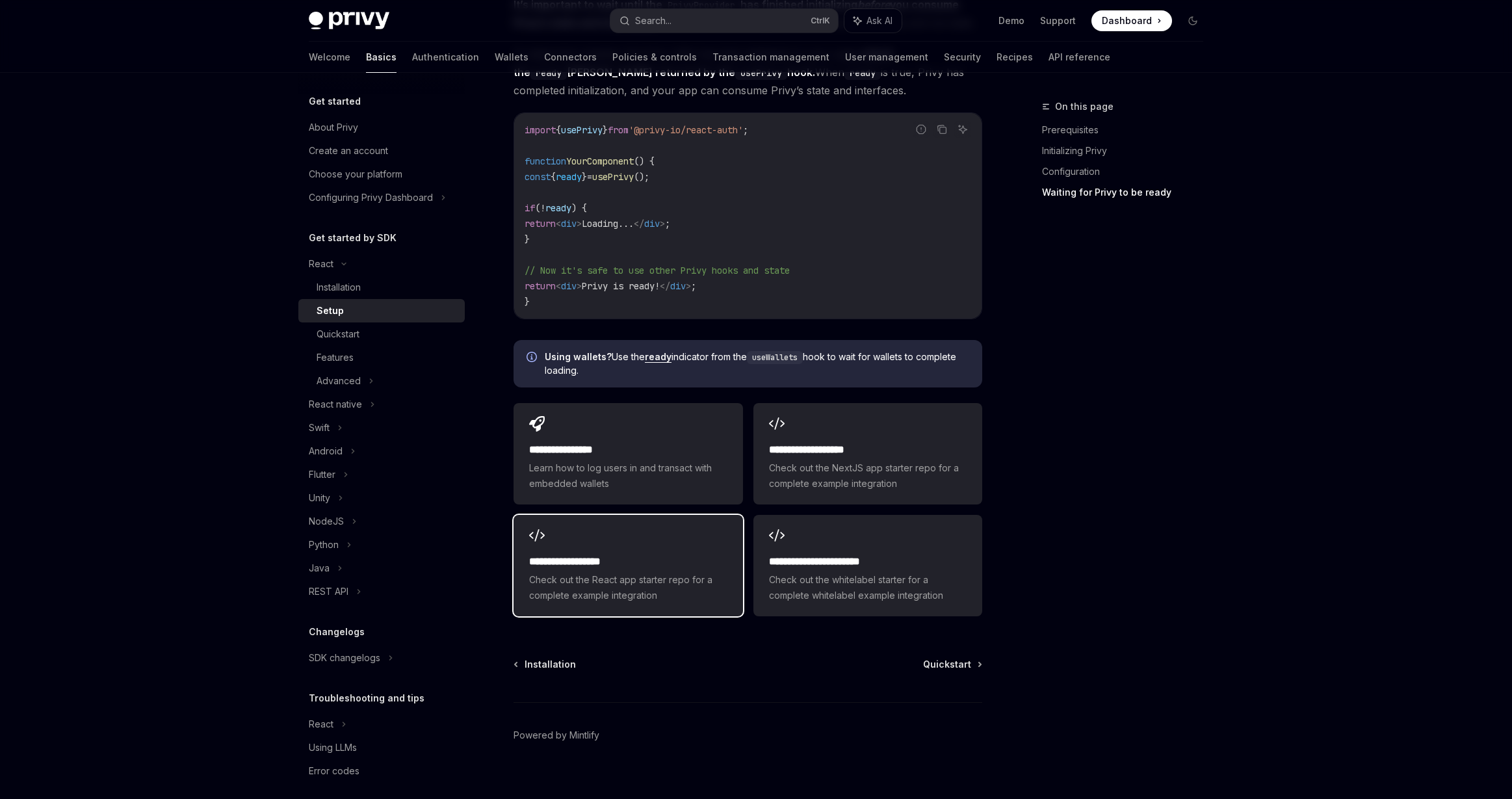
scroll to position [1433, 0]
